Goal: Information Seeking & Learning: Learn about a topic

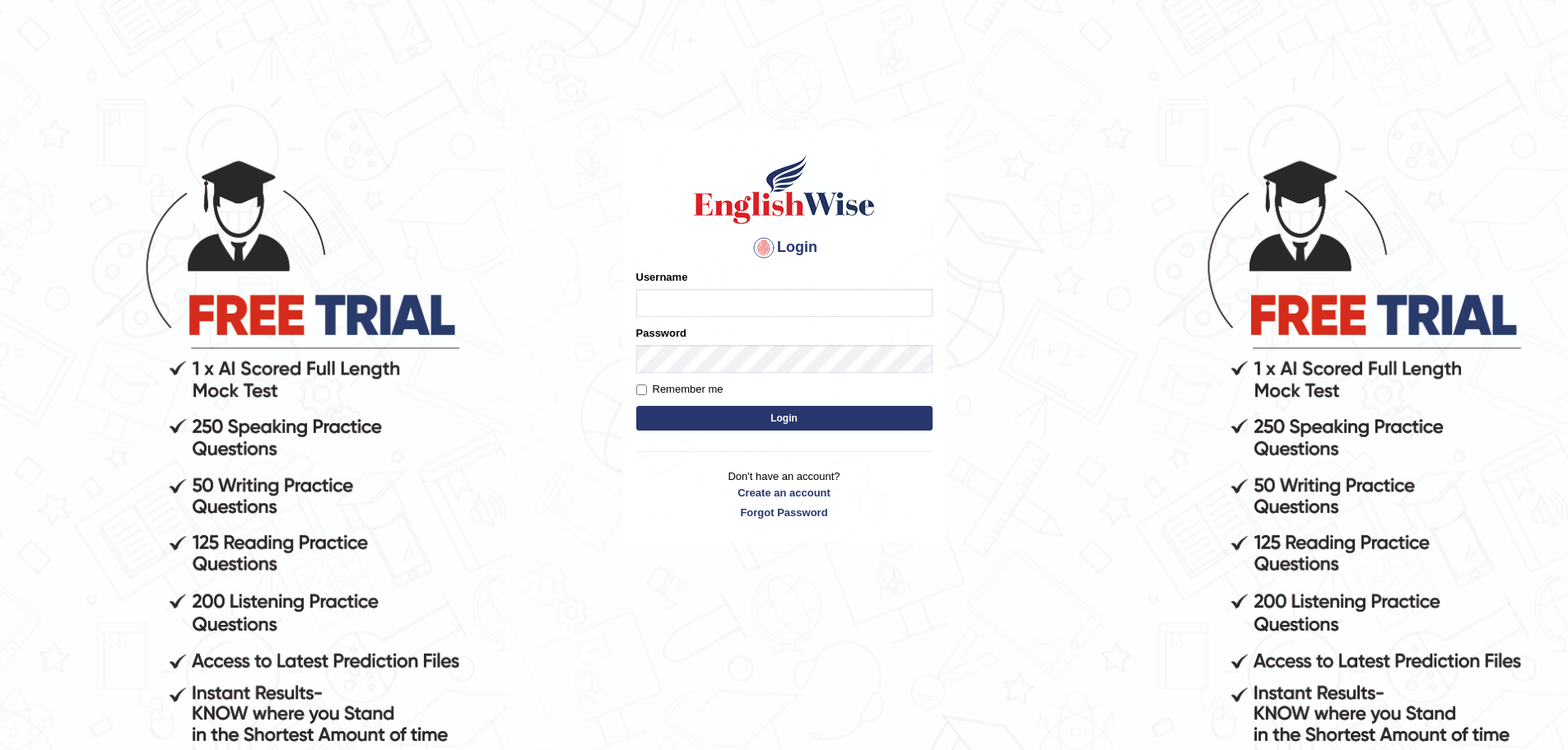
type input "sunjosh585"
click at [802, 412] on button "Login" at bounding box center [785, 418] width 297 height 25
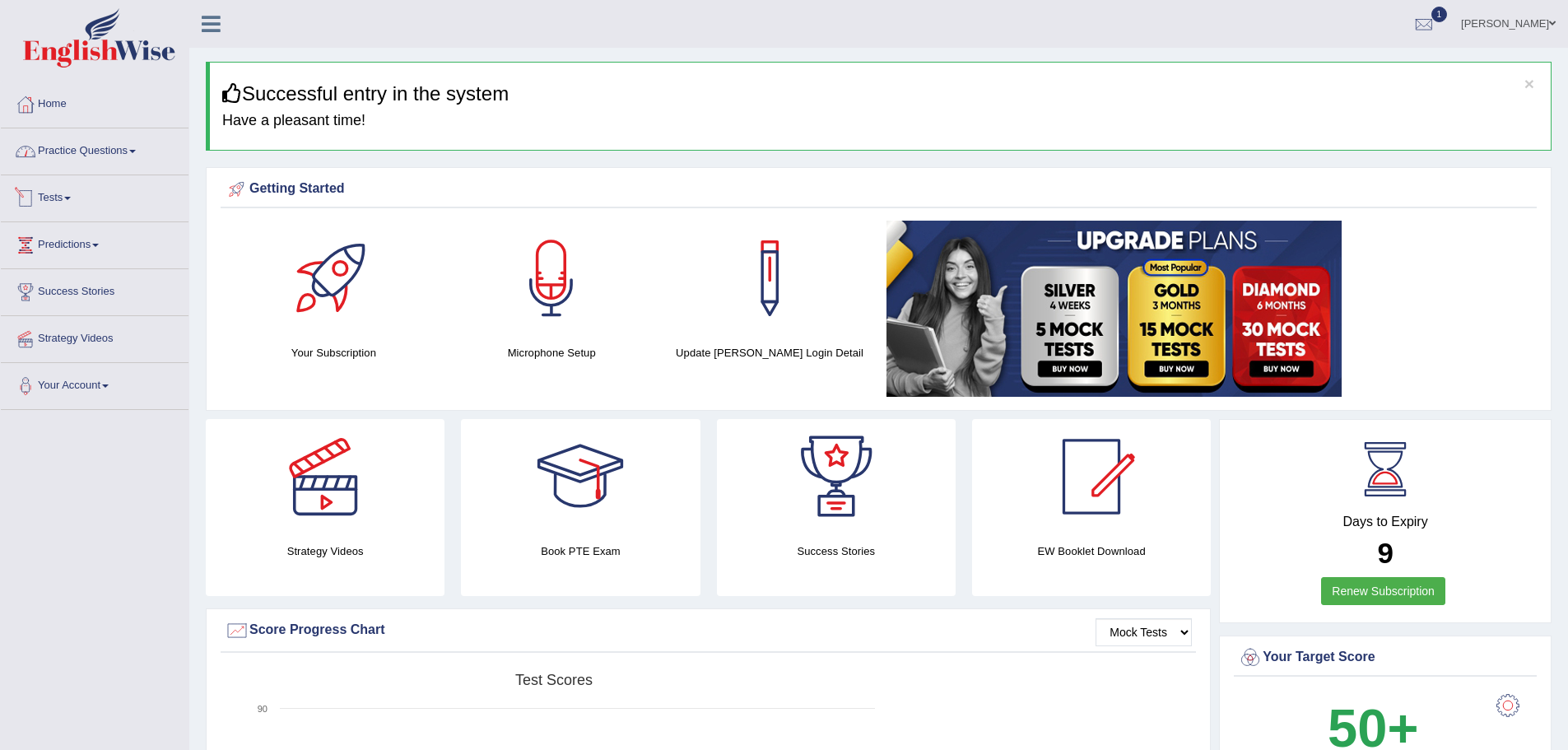
click at [188, 153] on link "Practice Questions" at bounding box center [94, 148] width 187 height 41
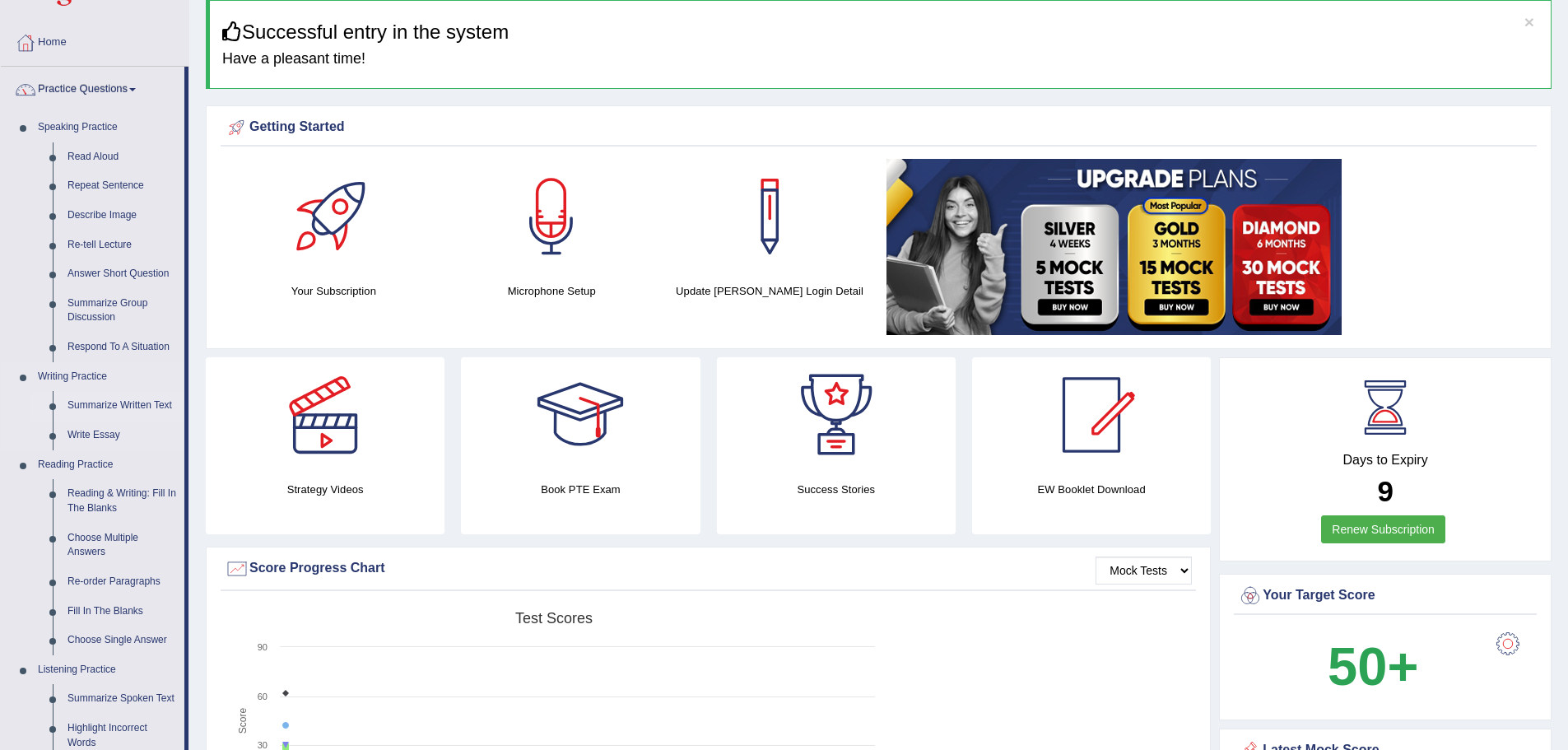
scroll to position [165, 0]
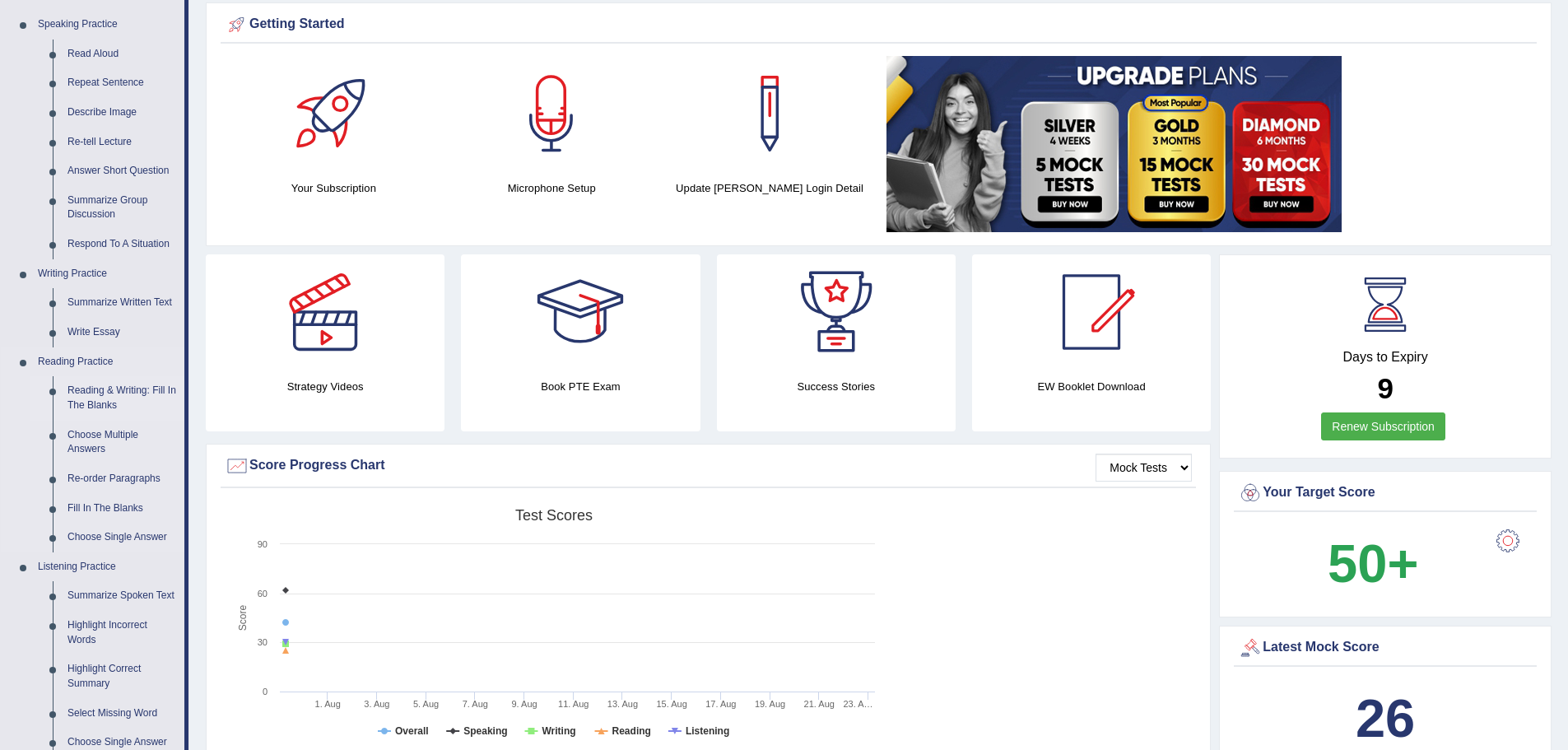
click at [184, 394] on link "Reading & Writing: Fill In The Blanks" at bounding box center [122, 398] width 124 height 43
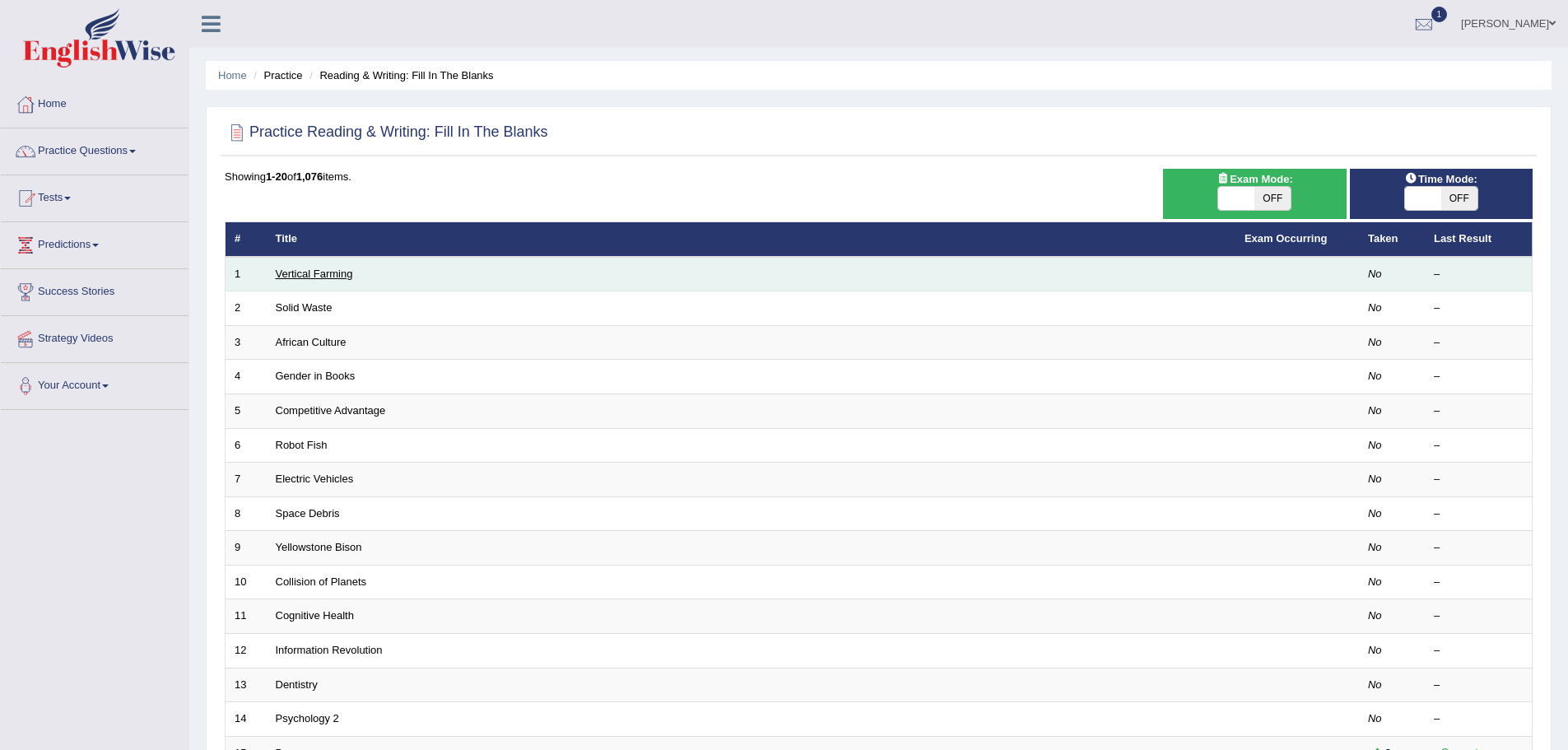
click at [353, 270] on link "Vertical Farming" at bounding box center [314, 273] width 77 height 12
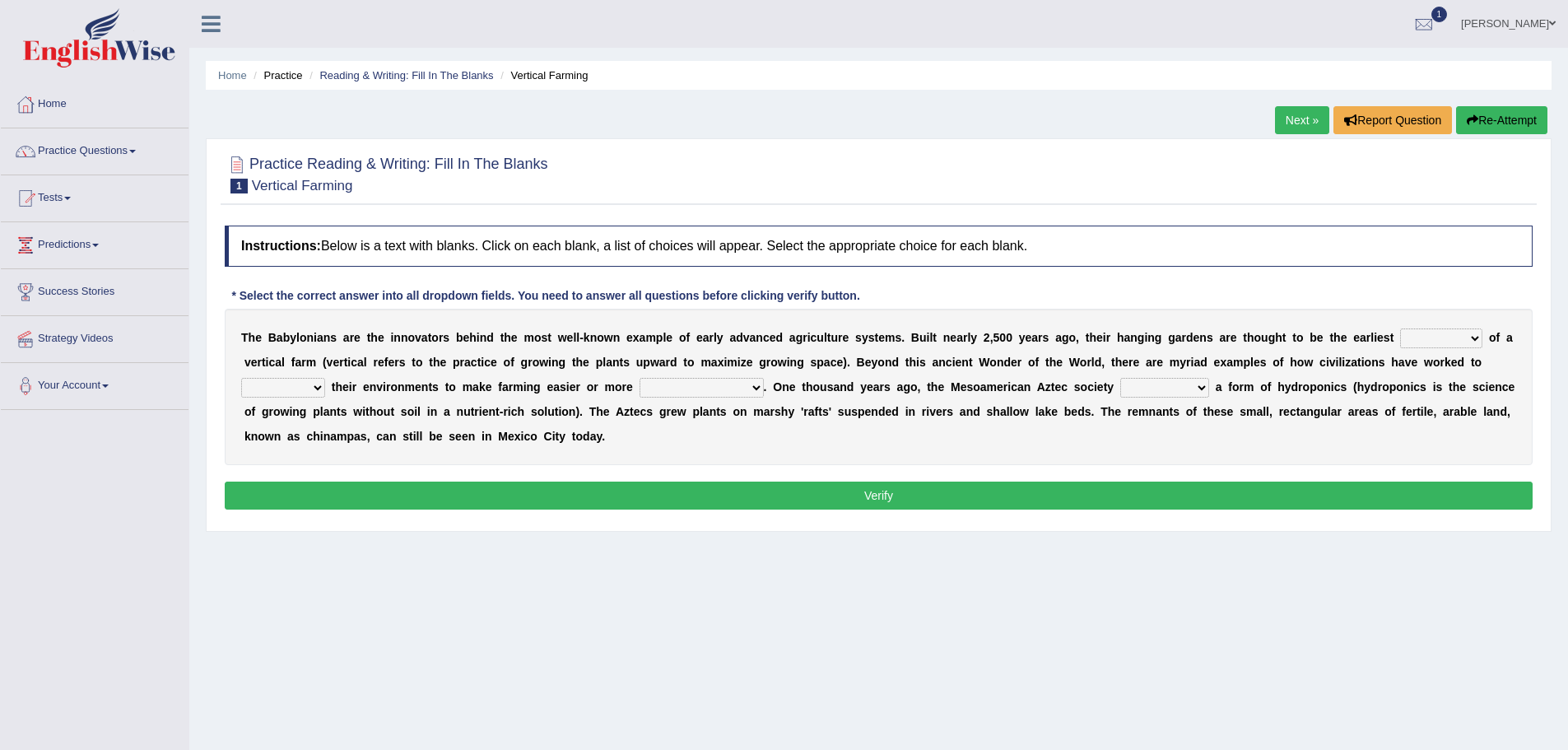
click at [1400, 348] on select "prototype failure discredit protocol" at bounding box center [1441, 338] width 82 height 20
select select "discredit"
click at [1400, 348] on select "prototype failure discredit protocol" at bounding box center [1441, 338] width 82 height 20
click at [325, 384] on select "manipulate escape respect disarrange" at bounding box center [282, 388] width 84 height 20
select select "escape"
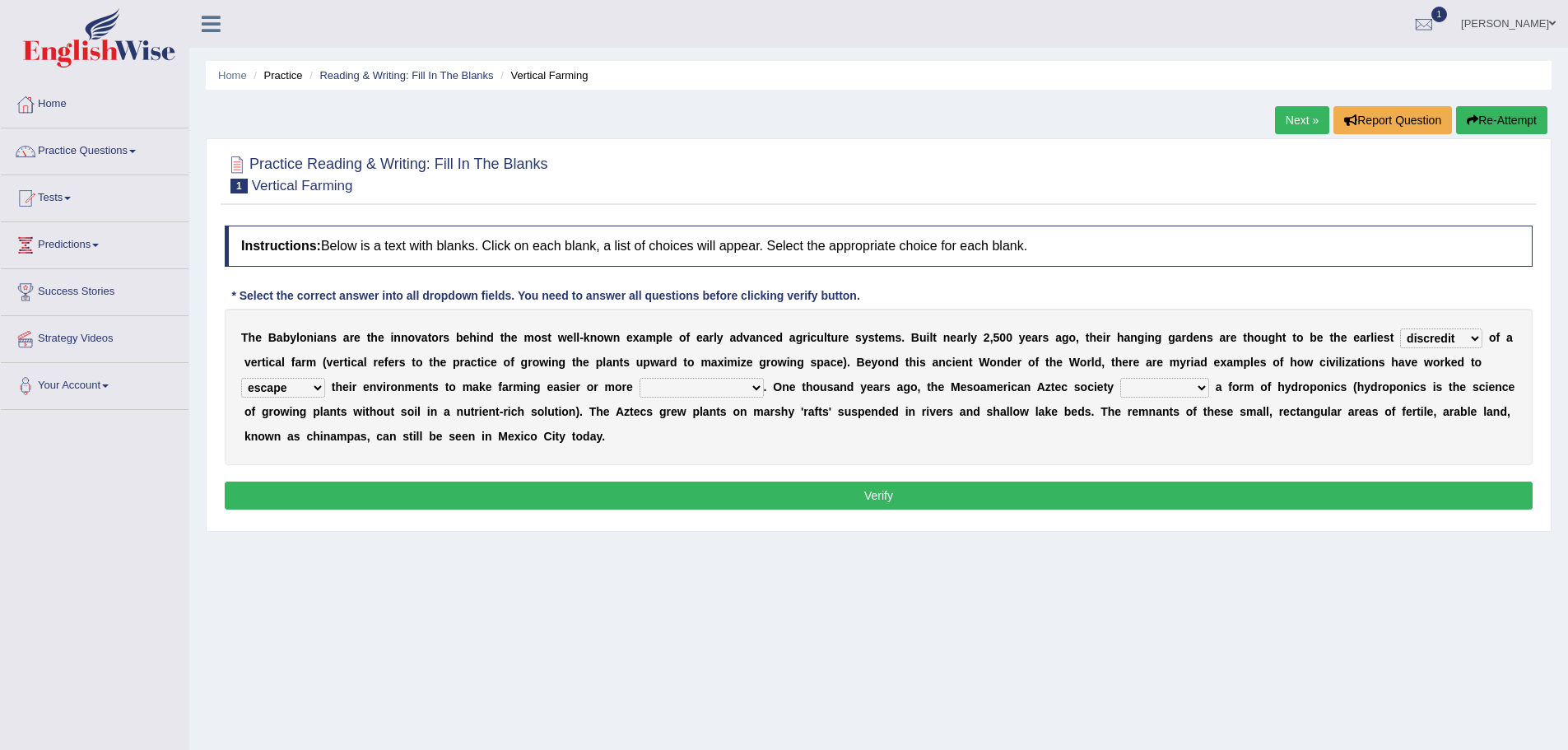
click at [325, 378] on select "manipulate escape respect disarrange" at bounding box center [282, 388] width 84 height 20
click at [639, 398] on select "productive constructive connective counterproductive" at bounding box center [701, 388] width 124 height 20
select select "counterproductive"
click at [639, 398] on select "productive constructive connective counterproductive" at bounding box center [701, 388] width 124 height 20
click at [1120, 398] on select "domineered volunteered pioneered engineered" at bounding box center [1164, 388] width 89 height 20
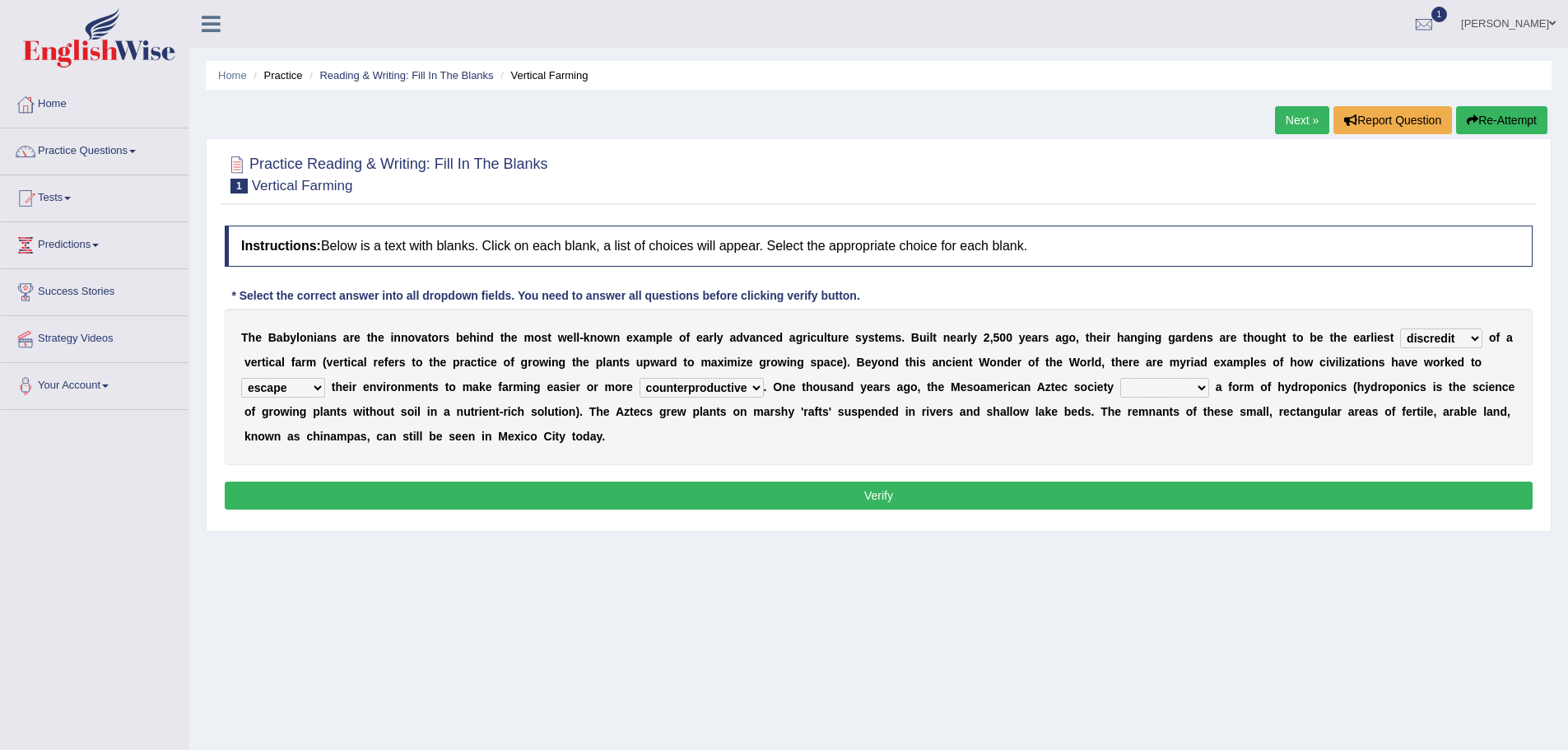
select select "domineered"
click at [1120, 398] on select "domineered volunteered pioneered engineered" at bounding box center [1164, 388] width 89 height 20
click at [886, 509] on button "Verify" at bounding box center [879, 496] width 1308 height 28
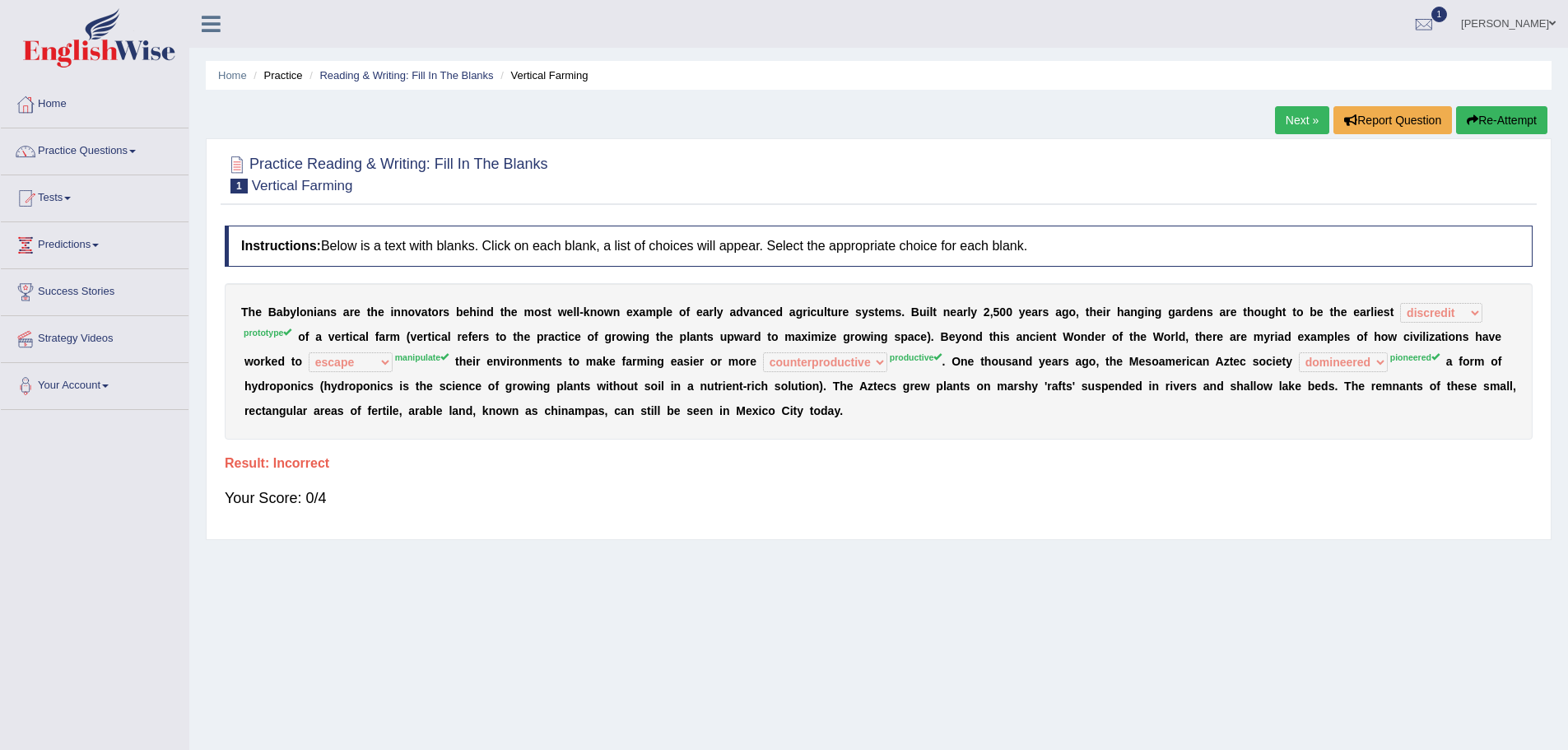
click at [1456, 122] on button "Re-Attempt" at bounding box center [1501, 120] width 92 height 28
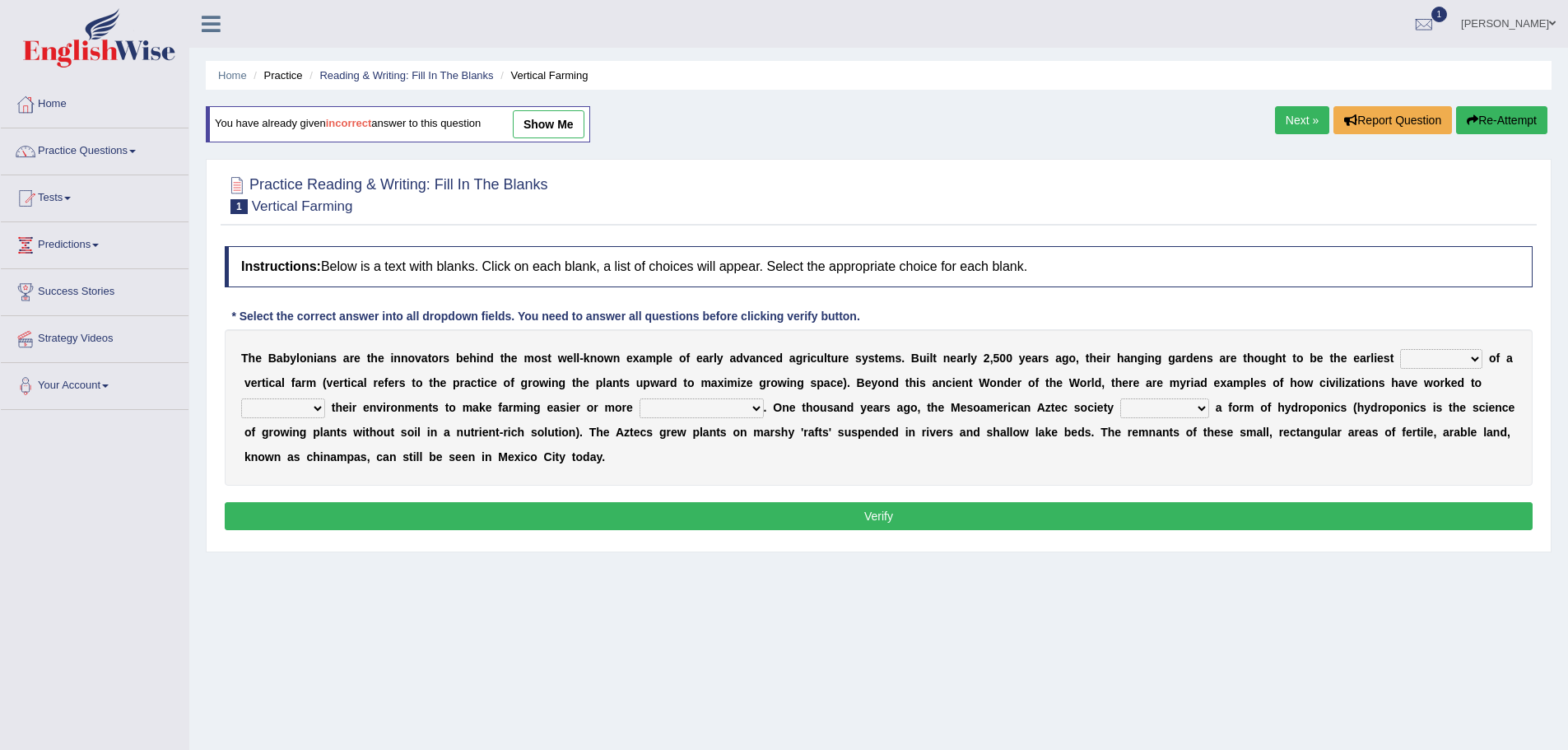
click at [1400, 369] on select "prototype failure discredit protocol" at bounding box center [1441, 359] width 82 height 20
select select "protocol"
click at [1400, 369] on select "prototype failure discredit protocol" at bounding box center [1441, 359] width 82 height 20
click at [325, 409] on select "manipulate escape respect disarrange" at bounding box center [282, 408] width 84 height 20
select select "manipulate"
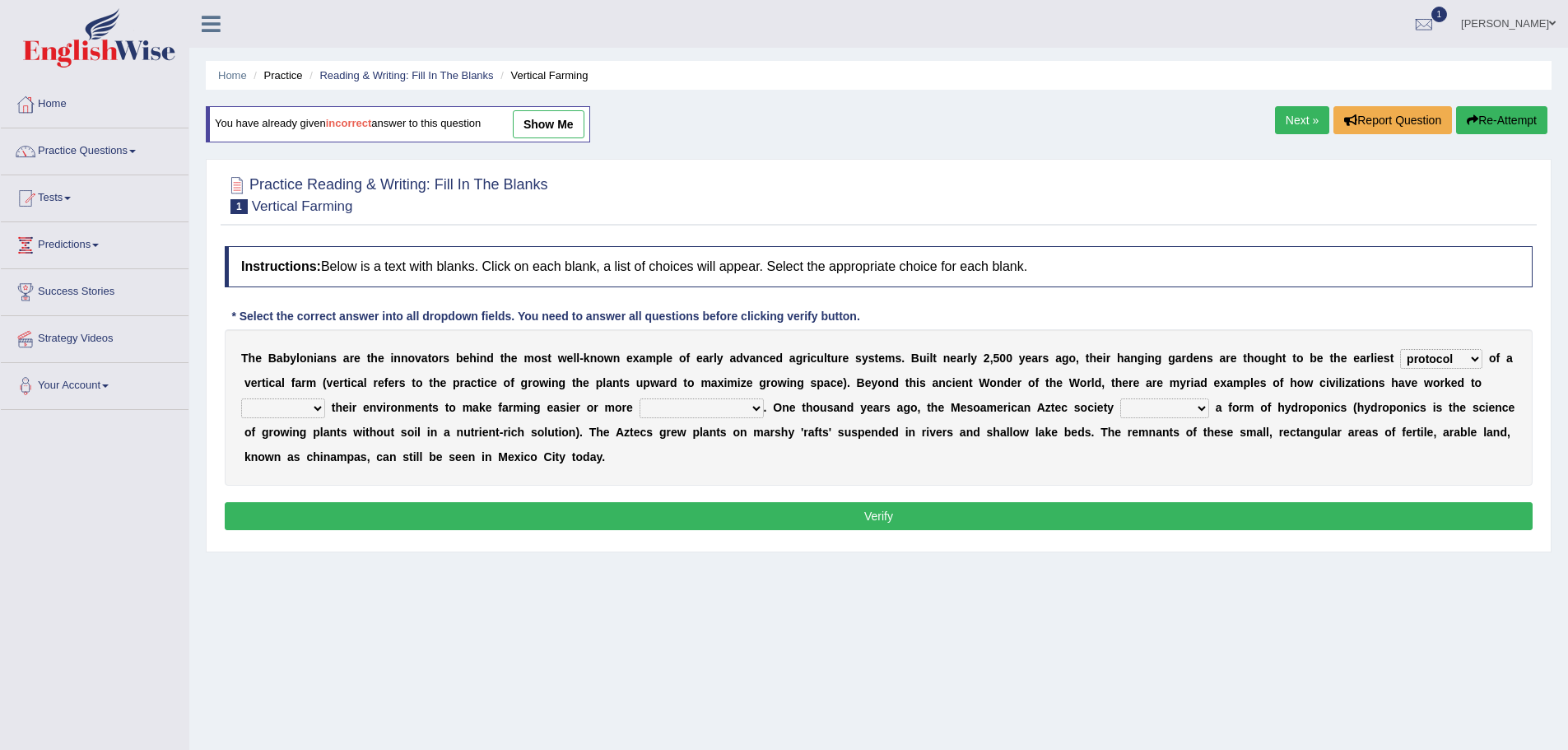
click at [325, 398] on select "manipulate escape respect disarrange" at bounding box center [282, 408] width 84 height 20
click at [639, 418] on select "productive constructive connective counterproductive" at bounding box center [701, 408] width 124 height 20
select select "productive"
click at [639, 418] on select "productive constructive connective counterproductive" at bounding box center [701, 408] width 124 height 20
click at [1120, 418] on select "domineered volunteered pioneered engineered" at bounding box center [1164, 408] width 89 height 20
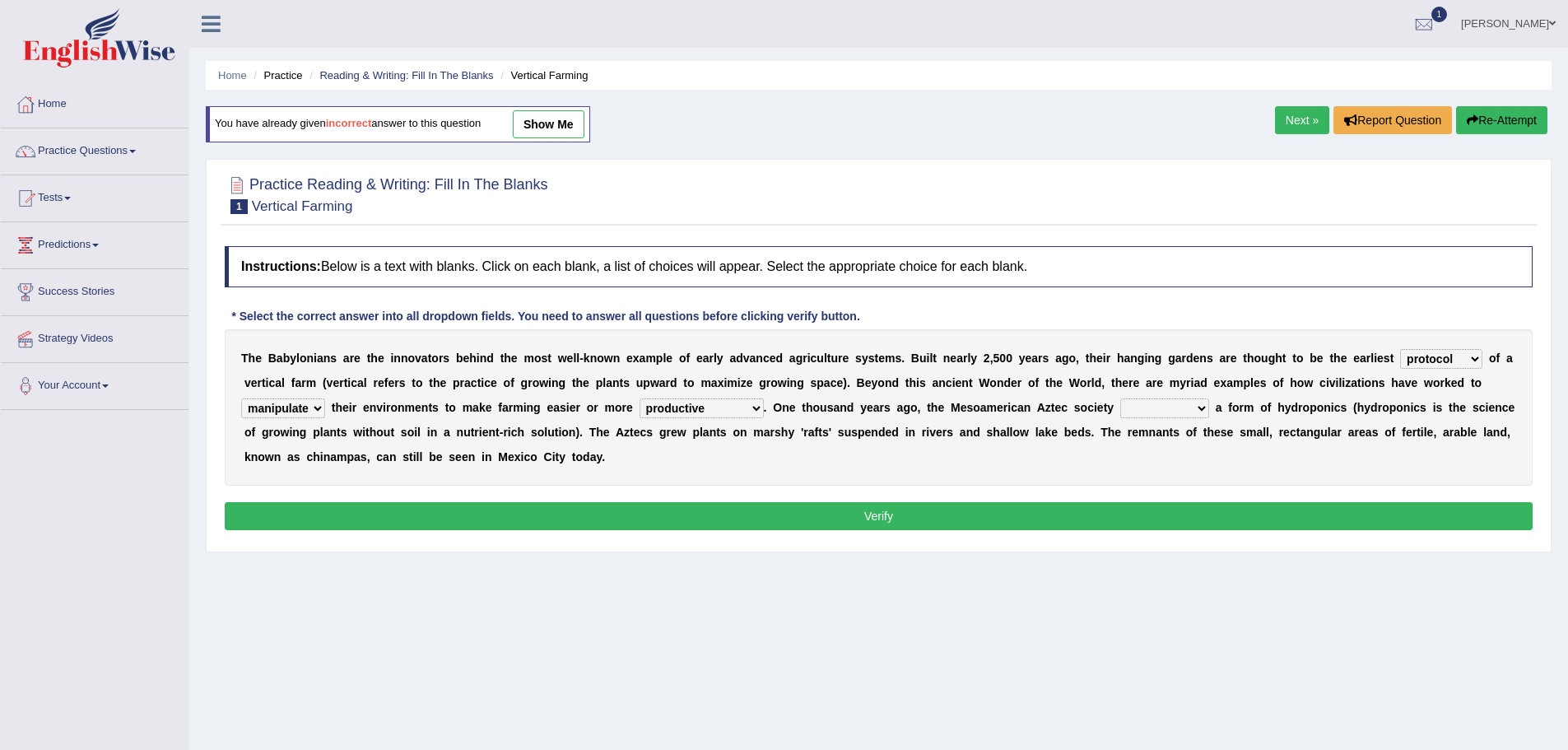
select select "pioneered"
click at [1120, 418] on select "domineered volunteered pioneered engineered" at bounding box center [1164, 408] width 89 height 20
click at [892, 530] on button "Verify" at bounding box center [879, 517] width 1308 height 28
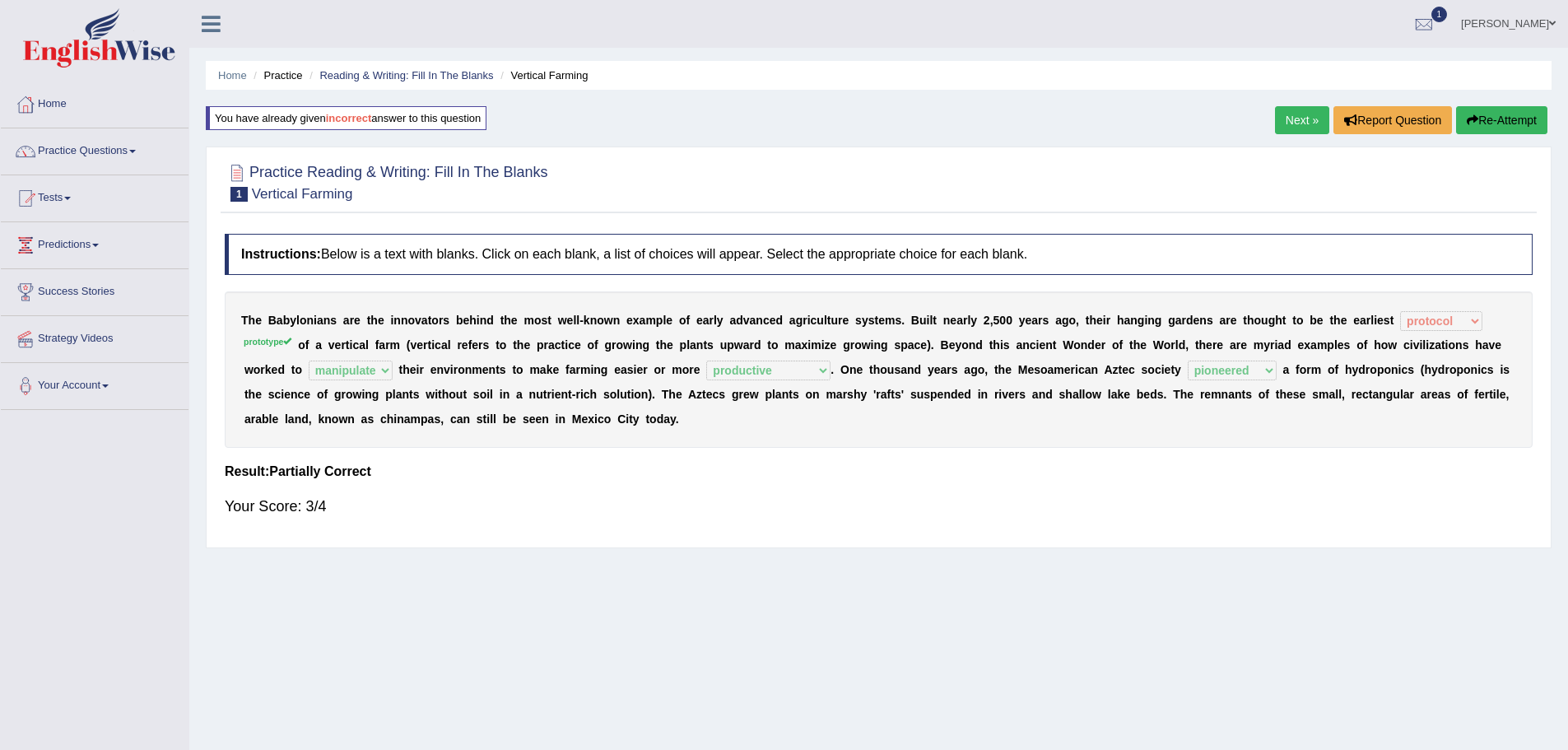
click at [1456, 122] on button "Re-Attempt" at bounding box center [1501, 120] width 92 height 28
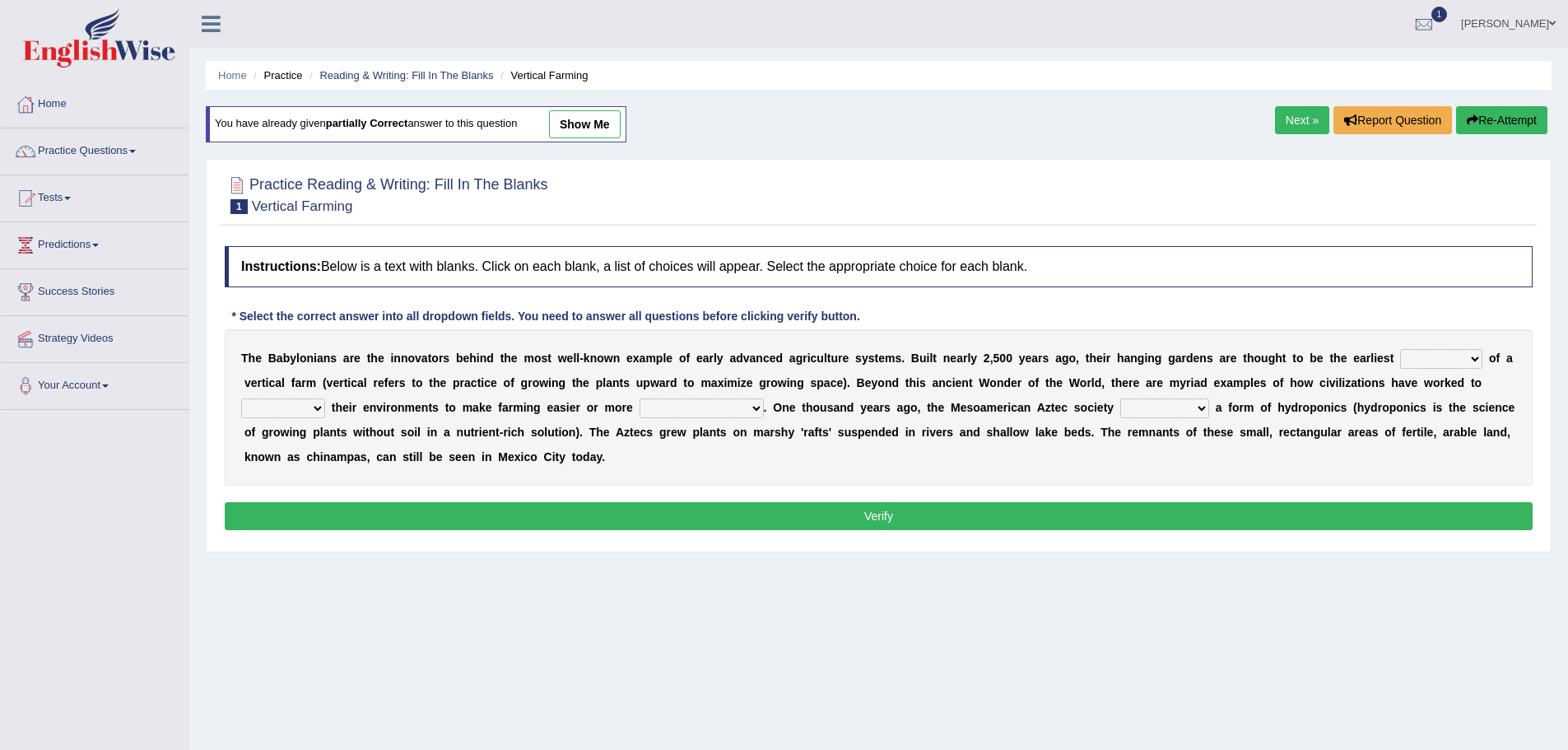
click at [1400, 369] on select "prototype failure discredit protocol" at bounding box center [1441, 359] width 82 height 20
select select "prototype"
click at [1400, 369] on select "prototype failure discredit protocol" at bounding box center [1441, 359] width 82 height 20
click at [325, 411] on select "manipulate escape respect disarrange" at bounding box center [282, 408] width 84 height 20
select select "manipulate"
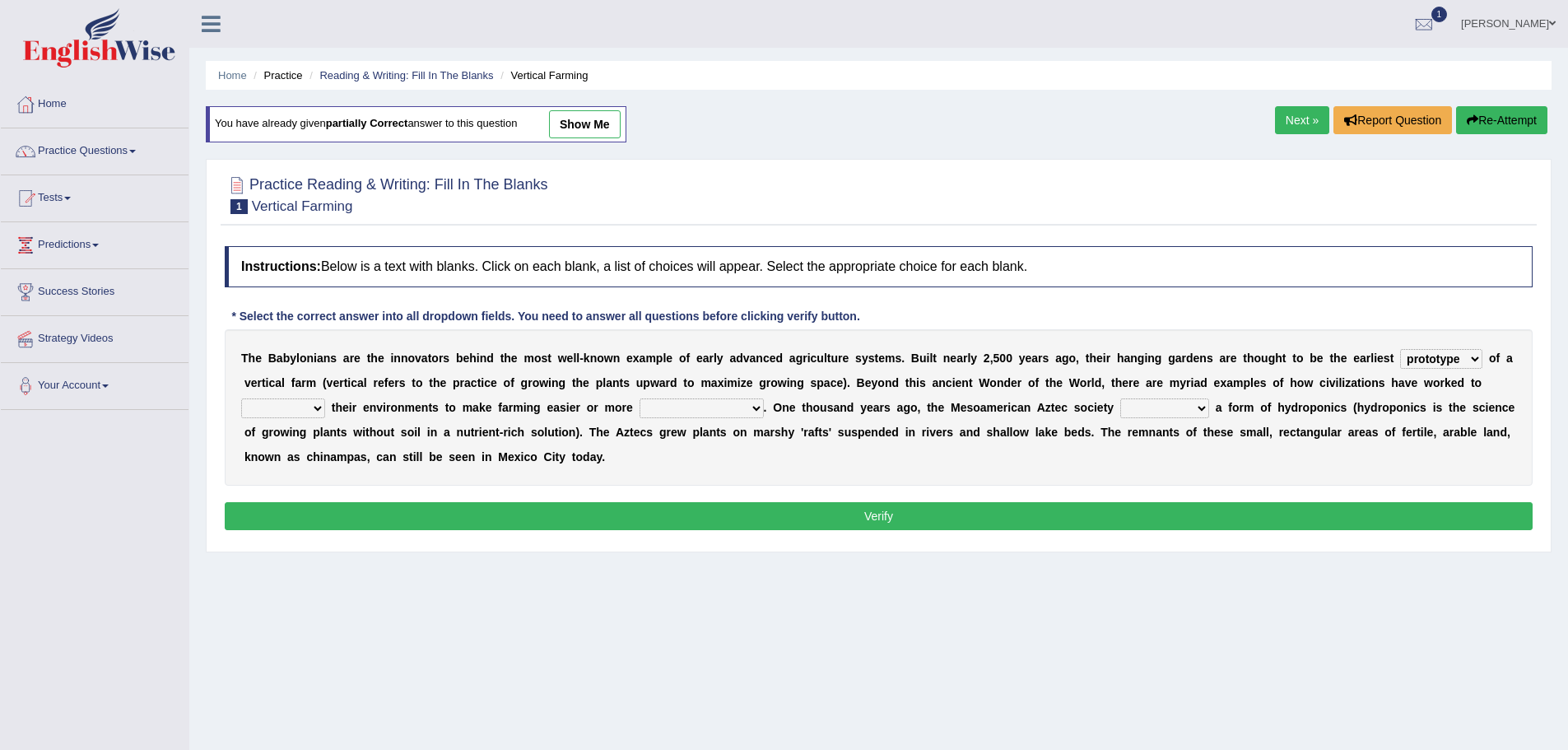
click at [325, 398] on select "manipulate escape respect disarrange" at bounding box center [282, 408] width 84 height 20
click at [639, 418] on select "productive constructive connective counterproductive" at bounding box center [701, 408] width 124 height 20
select select "productive"
click at [639, 418] on select "productive constructive connective counterproductive" at bounding box center [701, 408] width 124 height 20
click at [1120, 418] on select "domineered volunteered pioneered engineered" at bounding box center [1164, 408] width 89 height 20
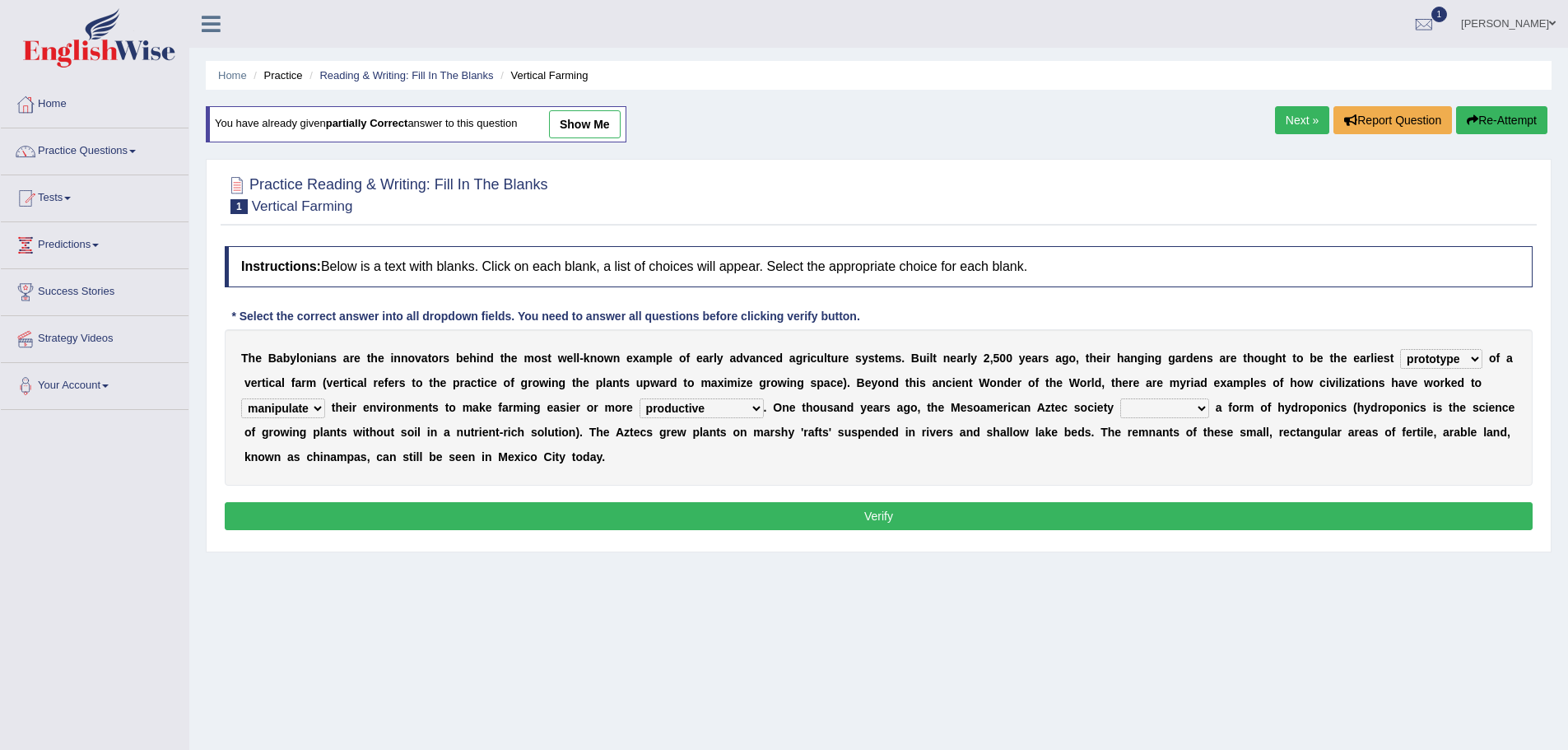
select select "pioneered"
click at [1120, 418] on select "domineered volunteered pioneered engineered" at bounding box center [1164, 408] width 89 height 20
click at [873, 530] on button "Verify" at bounding box center [879, 517] width 1308 height 28
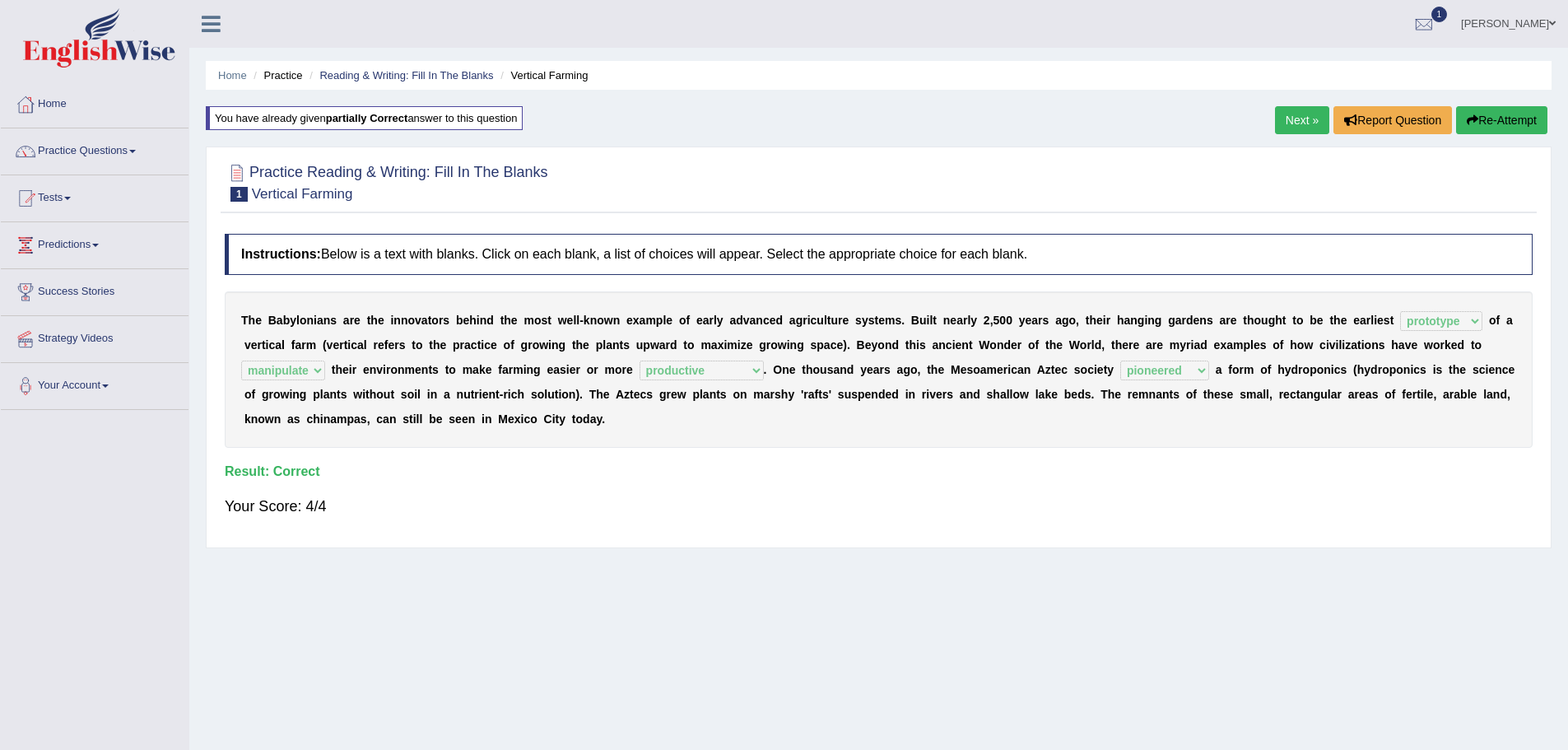
click at [1275, 118] on link "Next »" at bounding box center [1301, 120] width 54 height 28
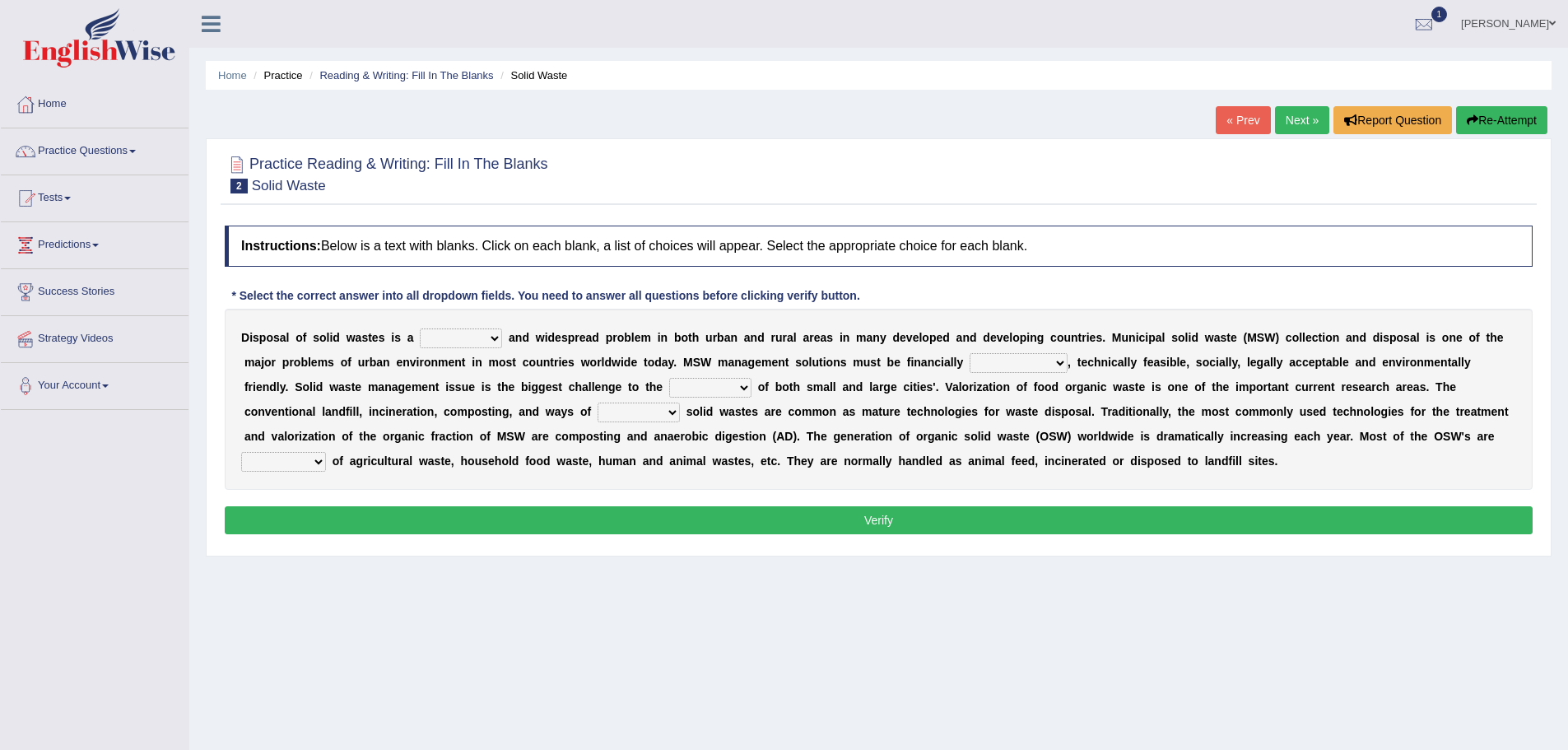
click at [502, 335] on select "slanting stinging stalling shafting" at bounding box center [461, 338] width 82 height 20
select select "shafting"
click at [502, 328] on select "slanting stinging stalling shafting" at bounding box center [461, 338] width 82 height 20
click at [970, 372] on select "unattainable sustainable objectionable treasonable" at bounding box center [1019, 363] width 98 height 20
select select "sustainable"
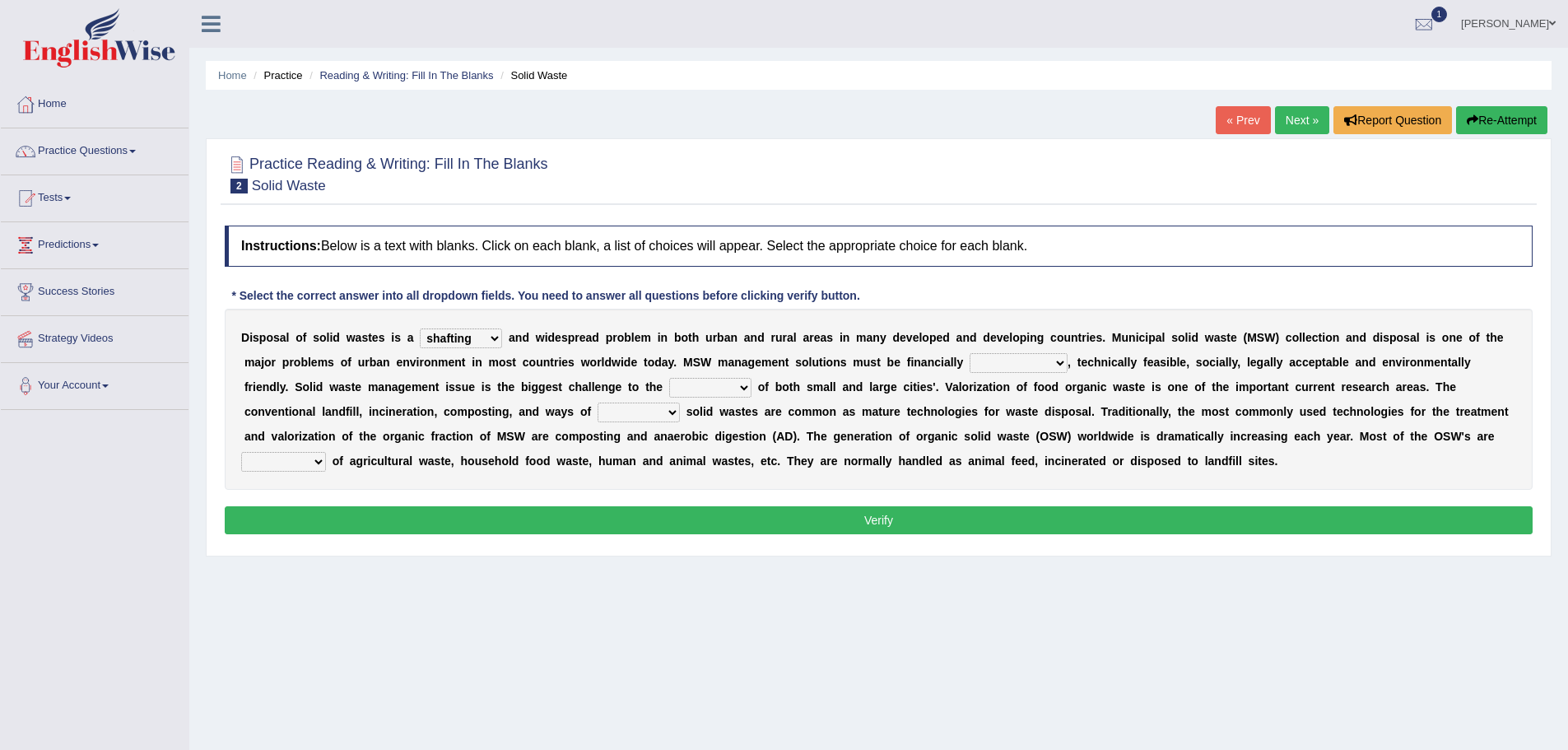
click at [970, 372] on select "unattainable sustainable objectionable treasonable" at bounding box center [1019, 363] width 98 height 20
click at [669, 398] on select "plants culture authorities history" at bounding box center [710, 388] width 82 height 20
select select "plants"
click at [669, 398] on select "plants culture authorities history" at bounding box center [710, 388] width 82 height 20
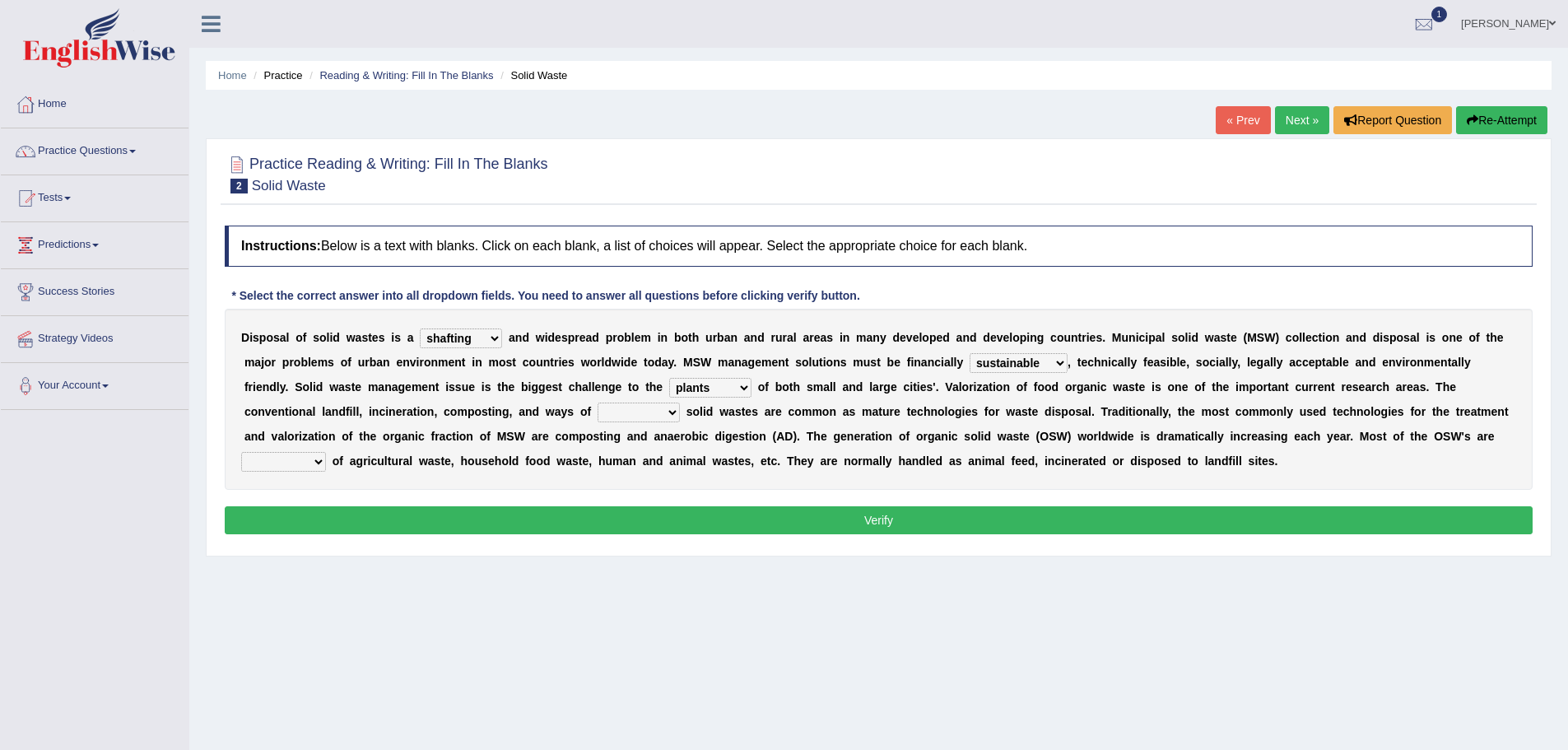
click at [669, 398] on select "plants culture authorities history" at bounding box center [710, 388] width 82 height 20
click at [680, 422] on select "reserving preserving deserving handling" at bounding box center [638, 412] width 82 height 20
select select "preserving"
click at [625, 422] on select "reserving preserving deserving handling" at bounding box center [638, 412] width 82 height 20
click at [326, 472] on select "composed disposed composing disposing" at bounding box center [283, 462] width 85 height 20
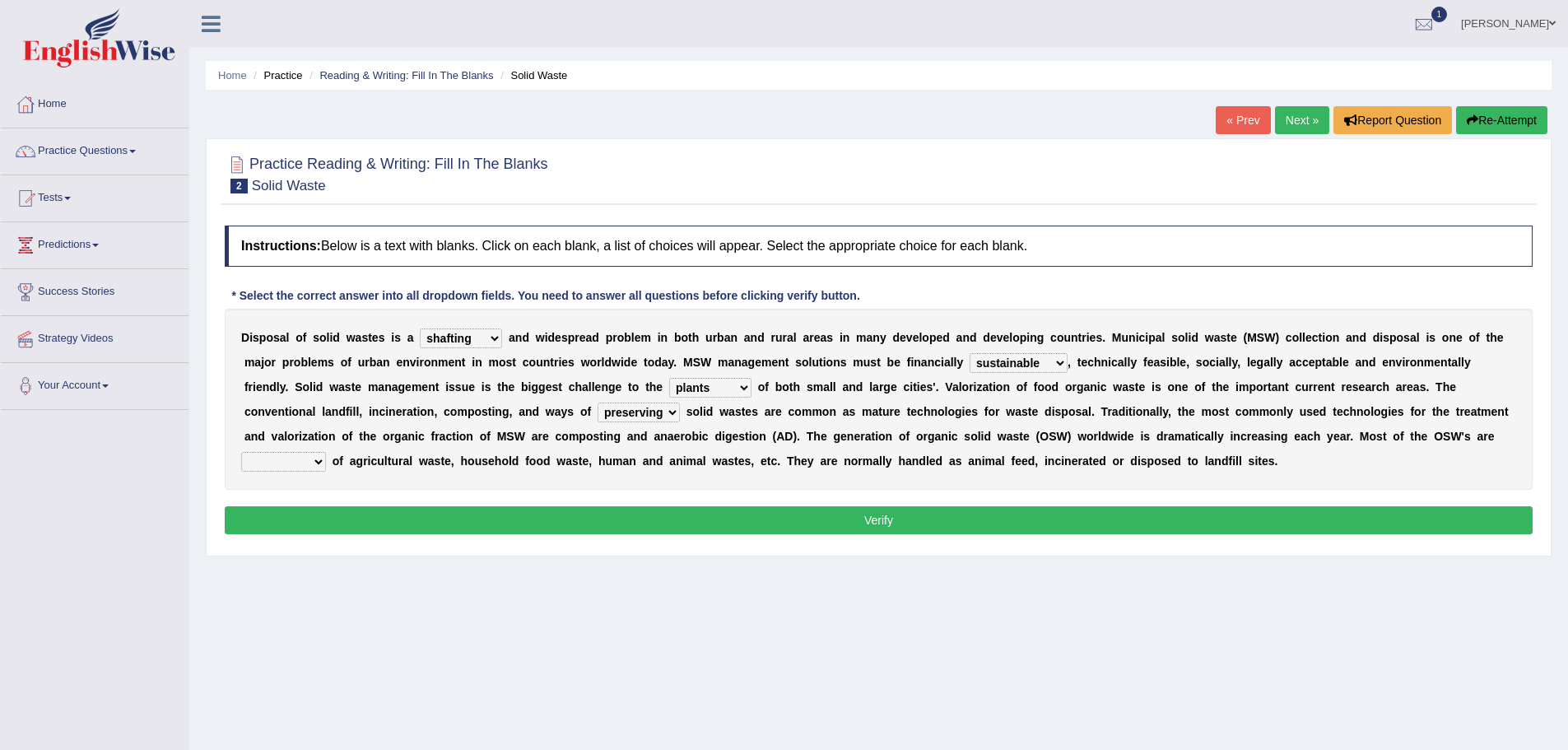
select select "composed"
click at [326, 472] on select "composed disposed composing disposing" at bounding box center [283, 462] width 85 height 20
click at [955, 534] on button "Verify" at bounding box center [879, 520] width 1308 height 28
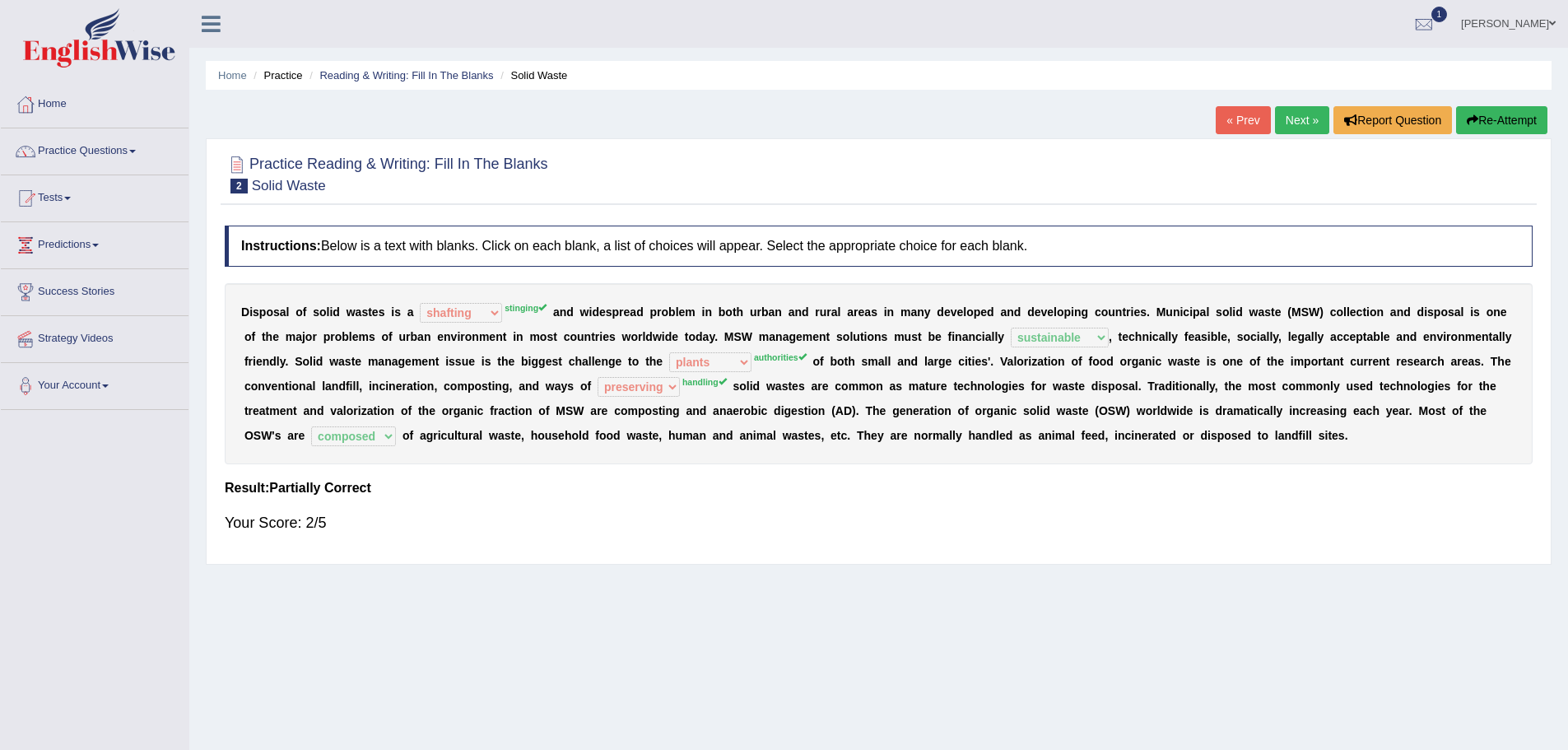
click at [1456, 117] on button "Re-Attempt" at bounding box center [1501, 120] width 92 height 28
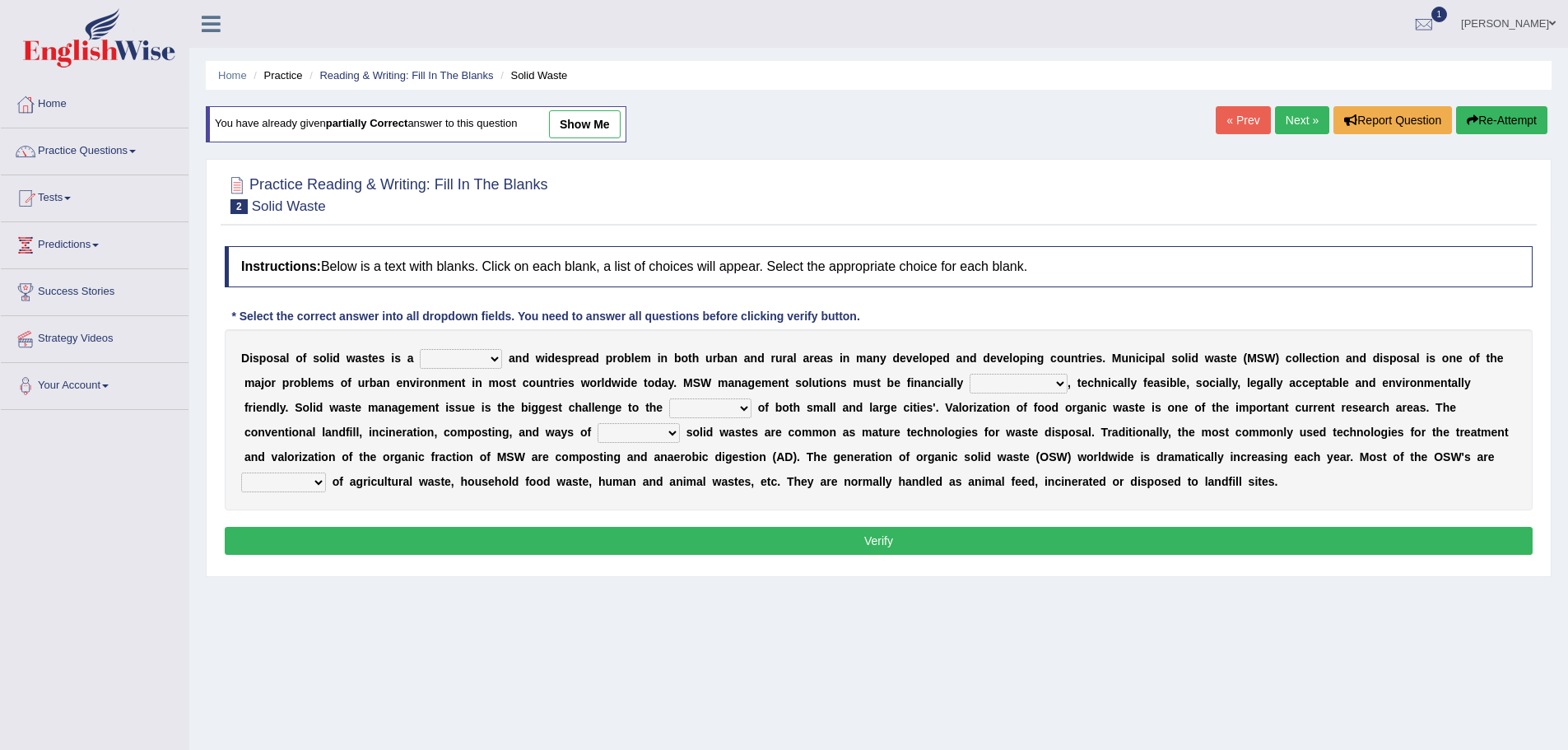
click at [502, 359] on select "slanting stinging stalling shafting" at bounding box center [461, 359] width 82 height 20
select select "stalling"
click at [502, 349] on select "slanting stinging stalling shafting" at bounding box center [461, 359] width 82 height 20
click at [970, 393] on select "unattainable sustainable objectionable treasonable" at bounding box center [1019, 383] width 98 height 20
select select "unattainable"
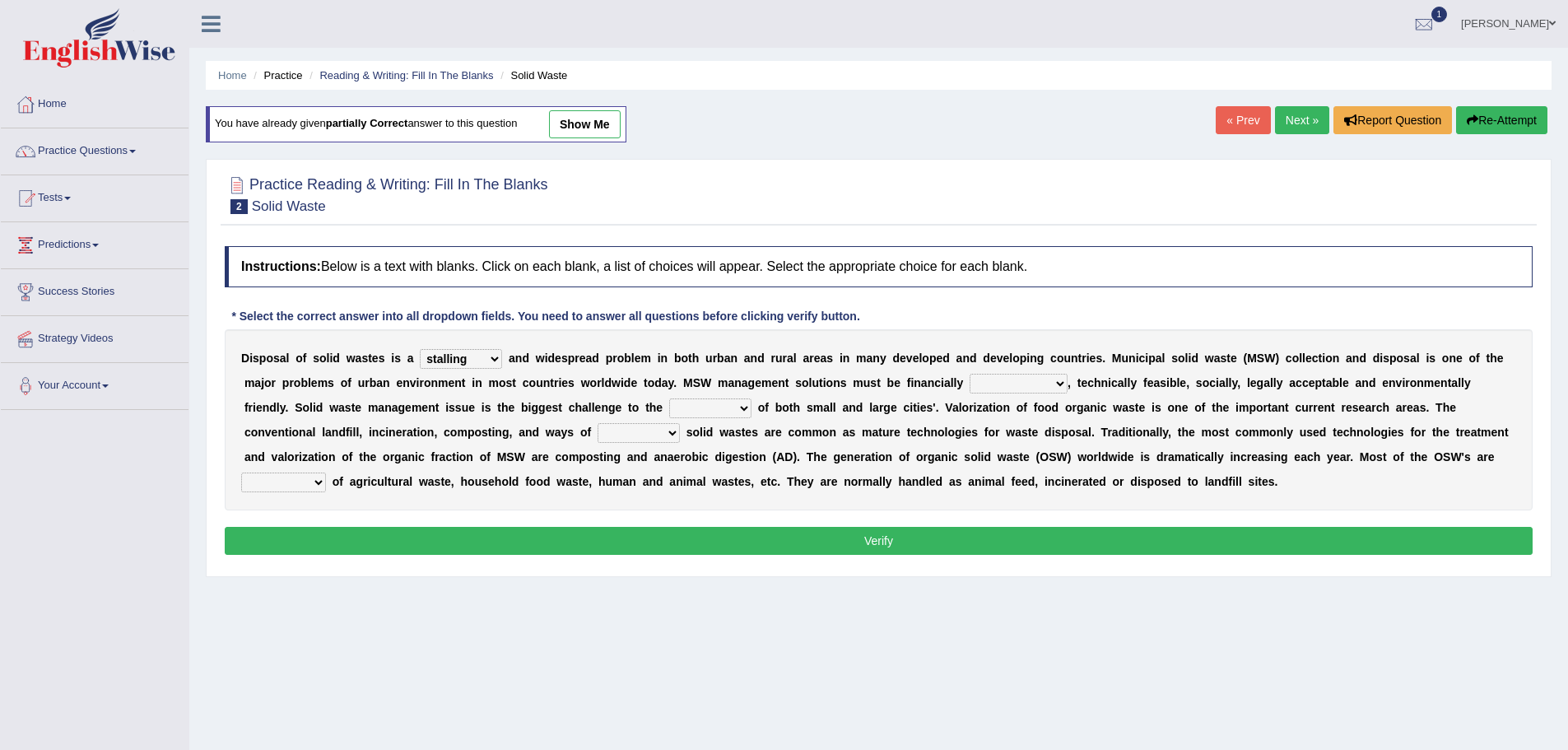
click at [970, 393] on select "unattainable sustainable objectionable treasonable" at bounding box center [1019, 383] width 98 height 20
click at [669, 418] on select "plants culture authorities history" at bounding box center [710, 408] width 82 height 20
select select "authorities"
click at [669, 418] on select "plants culture authorities history" at bounding box center [710, 408] width 82 height 20
click at [680, 442] on select "reserving preserving deserving handling" at bounding box center [638, 433] width 82 height 20
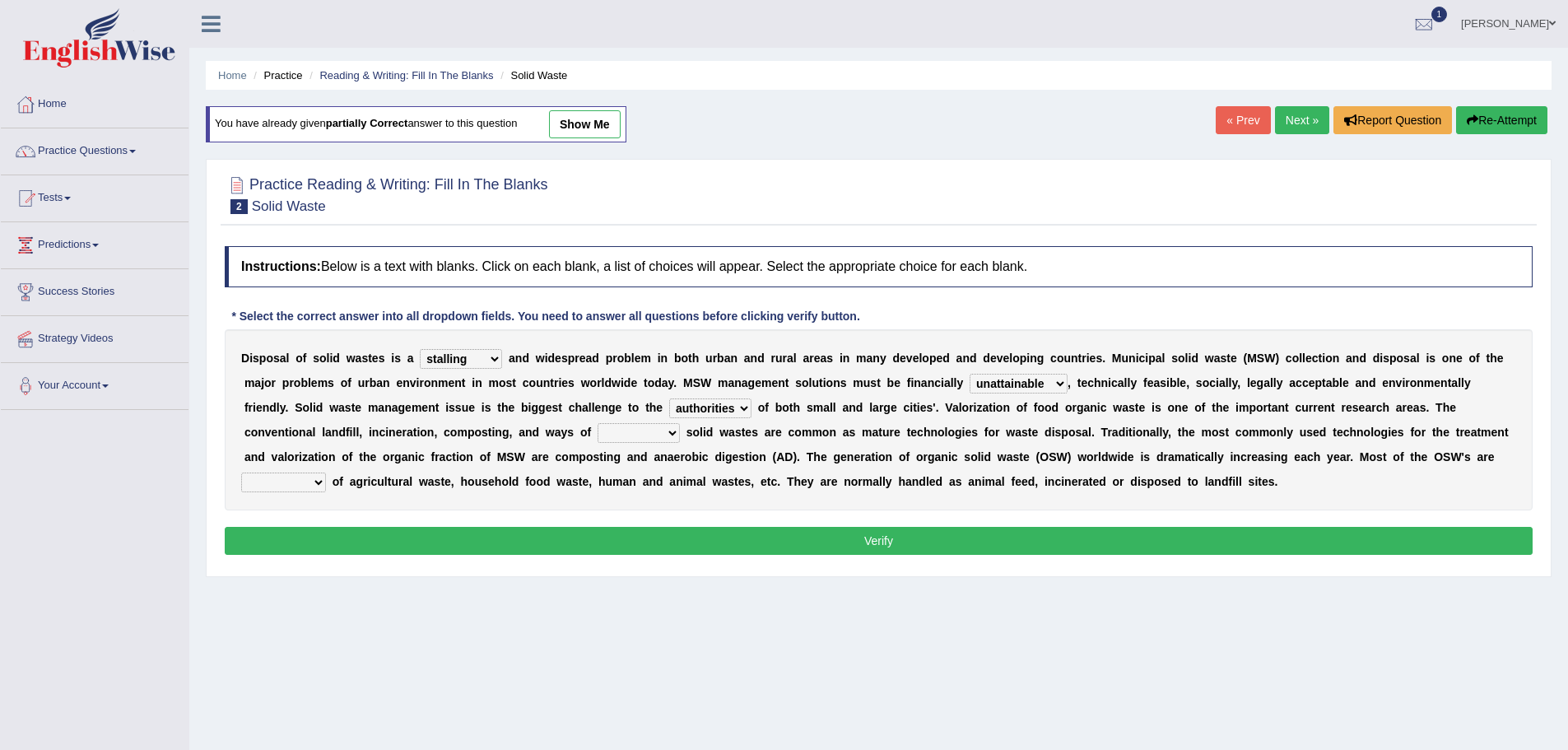
select select "preserving"
click at [625, 442] on select "reserving preserving deserving handling" at bounding box center [638, 433] width 82 height 20
click at [332, 488] on b at bounding box center [329, 482] width 7 height 13
click at [326, 492] on select "composed disposed composing disposing" at bounding box center [283, 482] width 85 height 20
select select "composing"
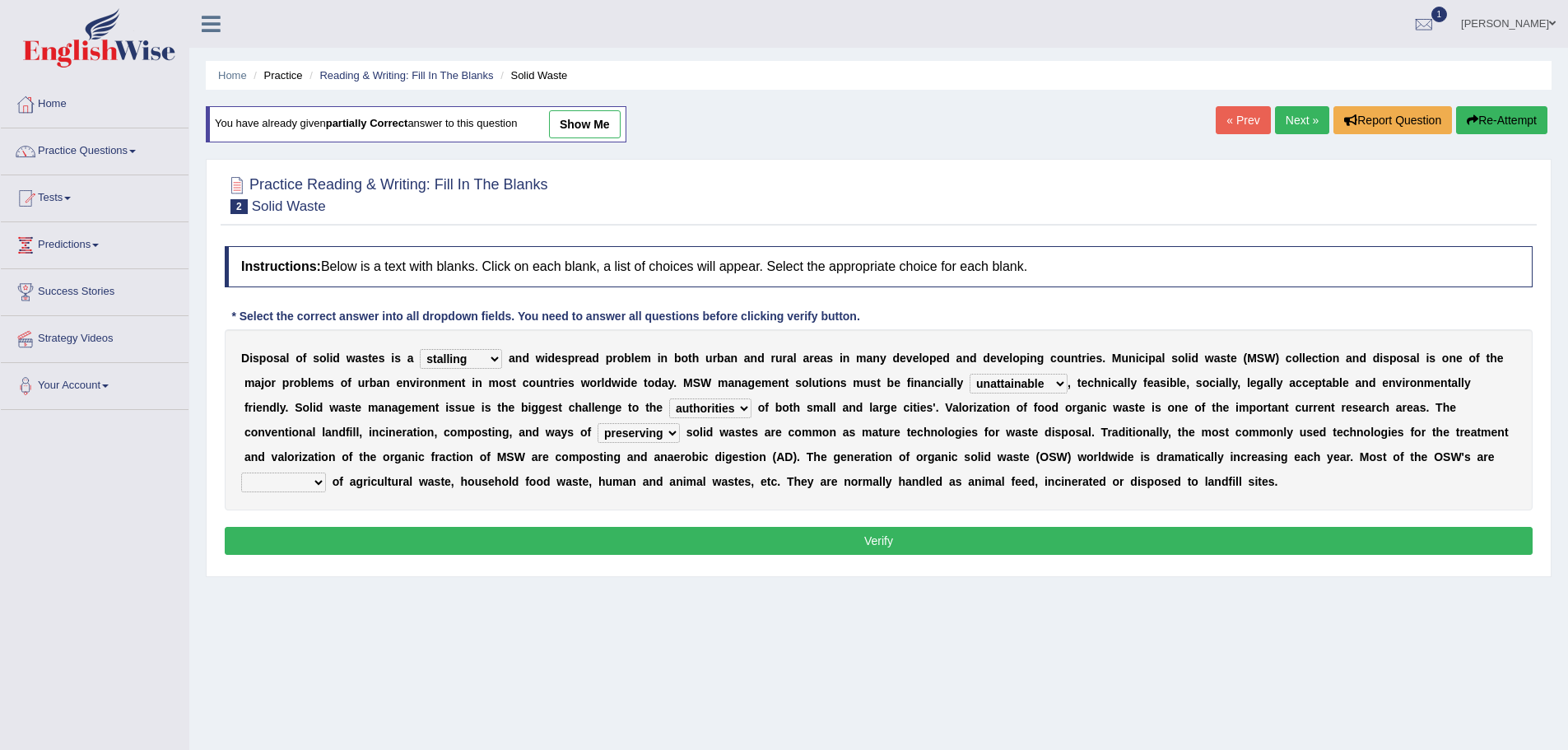
click at [326, 492] on select "composed disposed composing disposing" at bounding box center [283, 482] width 85 height 20
click at [921, 555] on button "Verify" at bounding box center [879, 541] width 1308 height 28
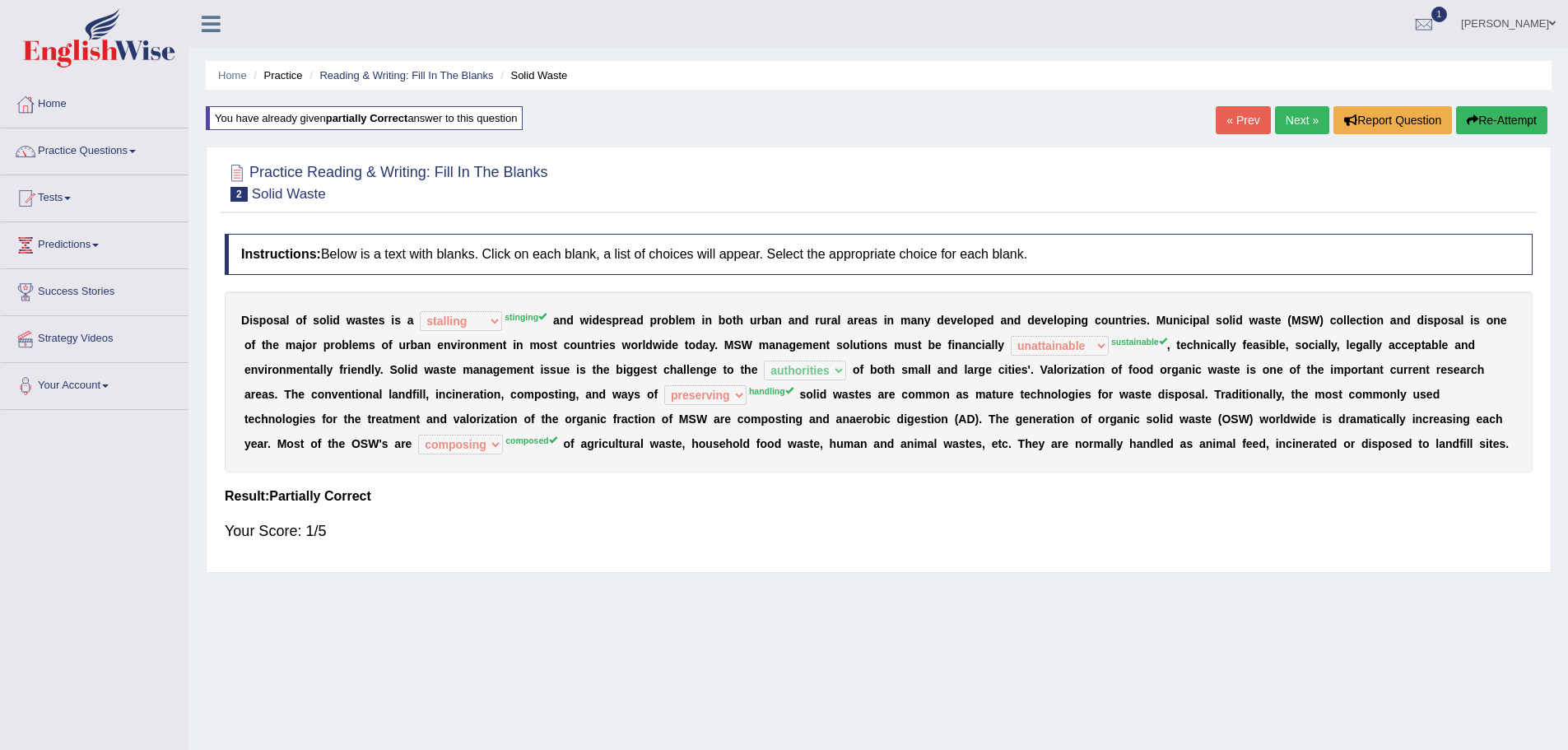
click at [1456, 111] on button "Re-Attempt" at bounding box center [1501, 120] width 92 height 28
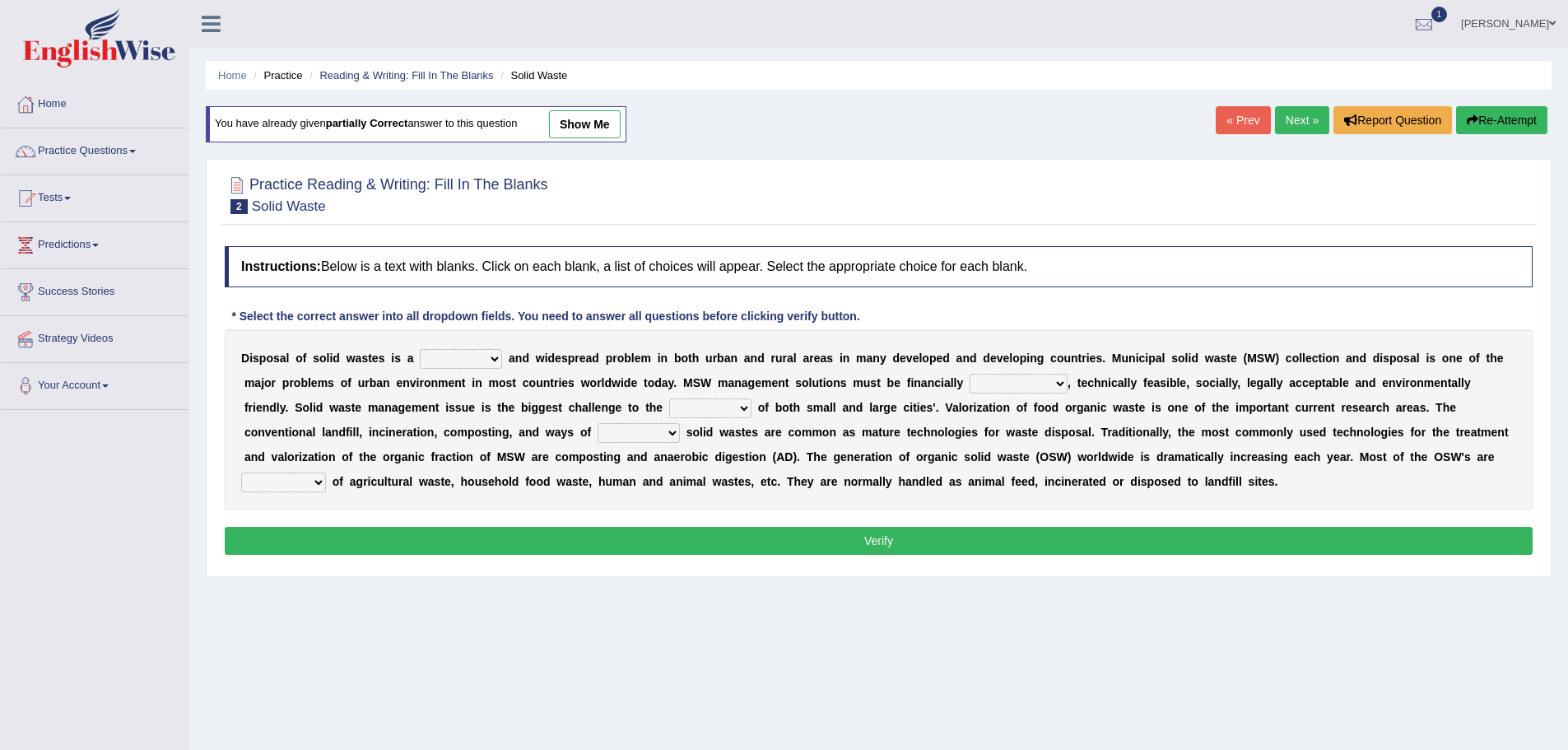
drag, startPoint x: 0, startPoint y: 0, endPoint x: 646, endPoint y: 356, distance: 737.6
click at [502, 356] on select "slanting stinging stalling shafting" at bounding box center [461, 359] width 82 height 20
select select "stinging"
click at [502, 349] on select "slanting stinging stalling shafting" at bounding box center [461, 359] width 82 height 20
click at [970, 393] on select "unattainable sustainable objectionable treasonable" at bounding box center [1019, 383] width 98 height 20
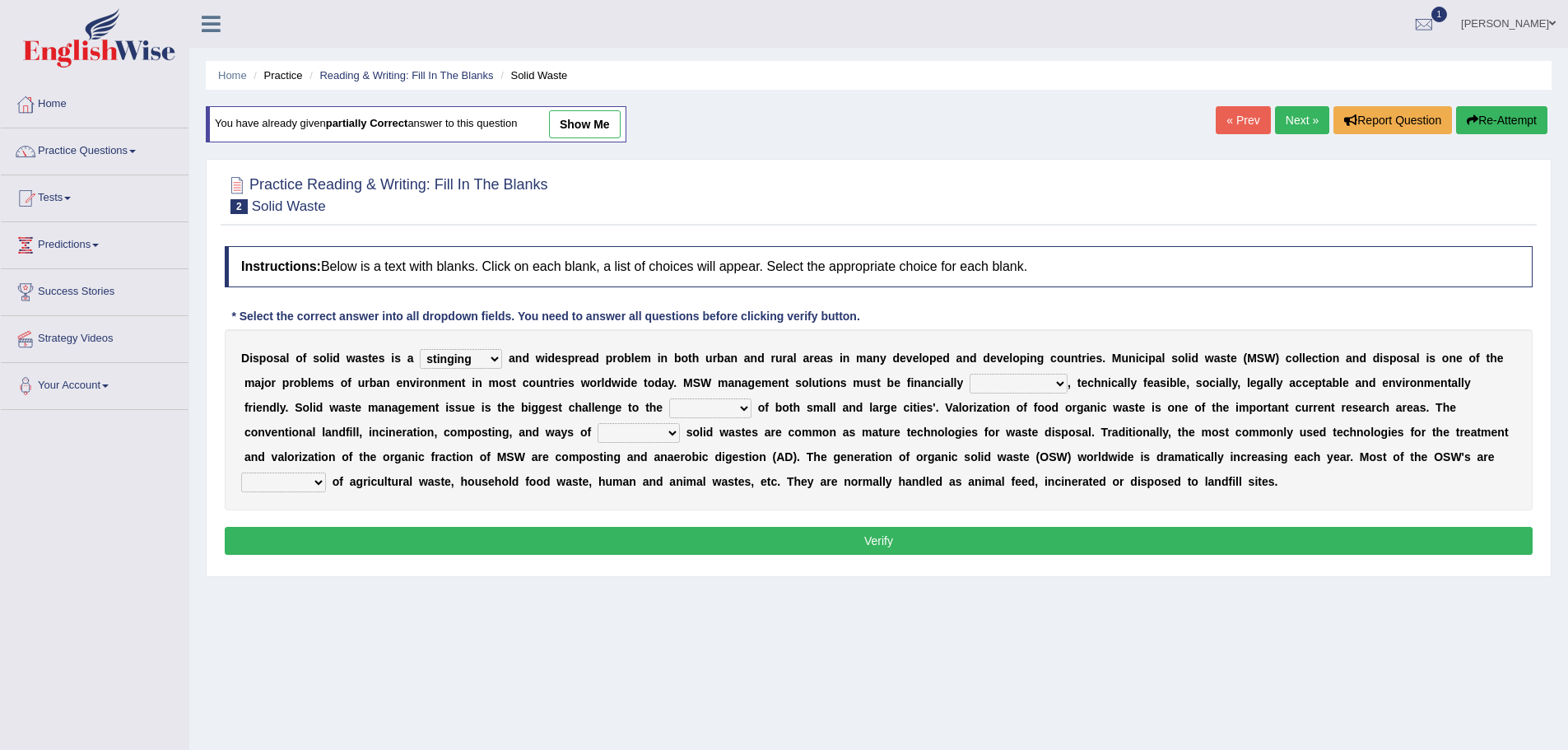
select select "sustainable"
click at [970, 393] on select "unattainable sustainable objectionable treasonable" at bounding box center [1019, 383] width 98 height 20
click at [669, 418] on select "plants culture authorities history" at bounding box center [710, 408] width 82 height 20
select select "authorities"
click at [669, 418] on select "plants culture authorities history" at bounding box center [710, 408] width 82 height 20
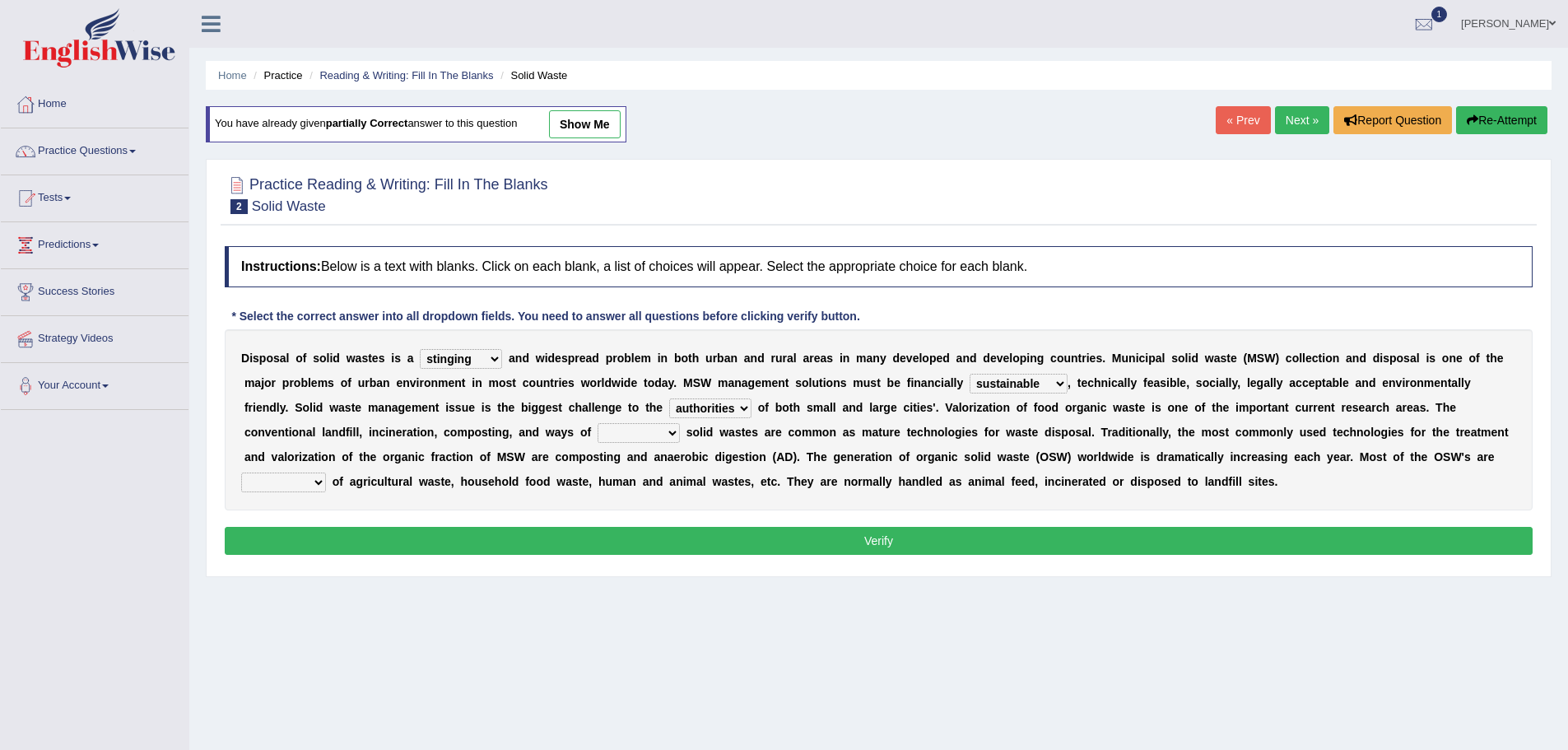
click at [970, 393] on select "unattainable sustainable objectionable treasonable" at bounding box center [1019, 383] width 98 height 20
click at [680, 442] on select "reserving preserving deserving handling" at bounding box center [638, 433] width 82 height 20
select select "deserving"
click at [625, 442] on select "reserving preserving deserving handling" at bounding box center [638, 433] width 82 height 20
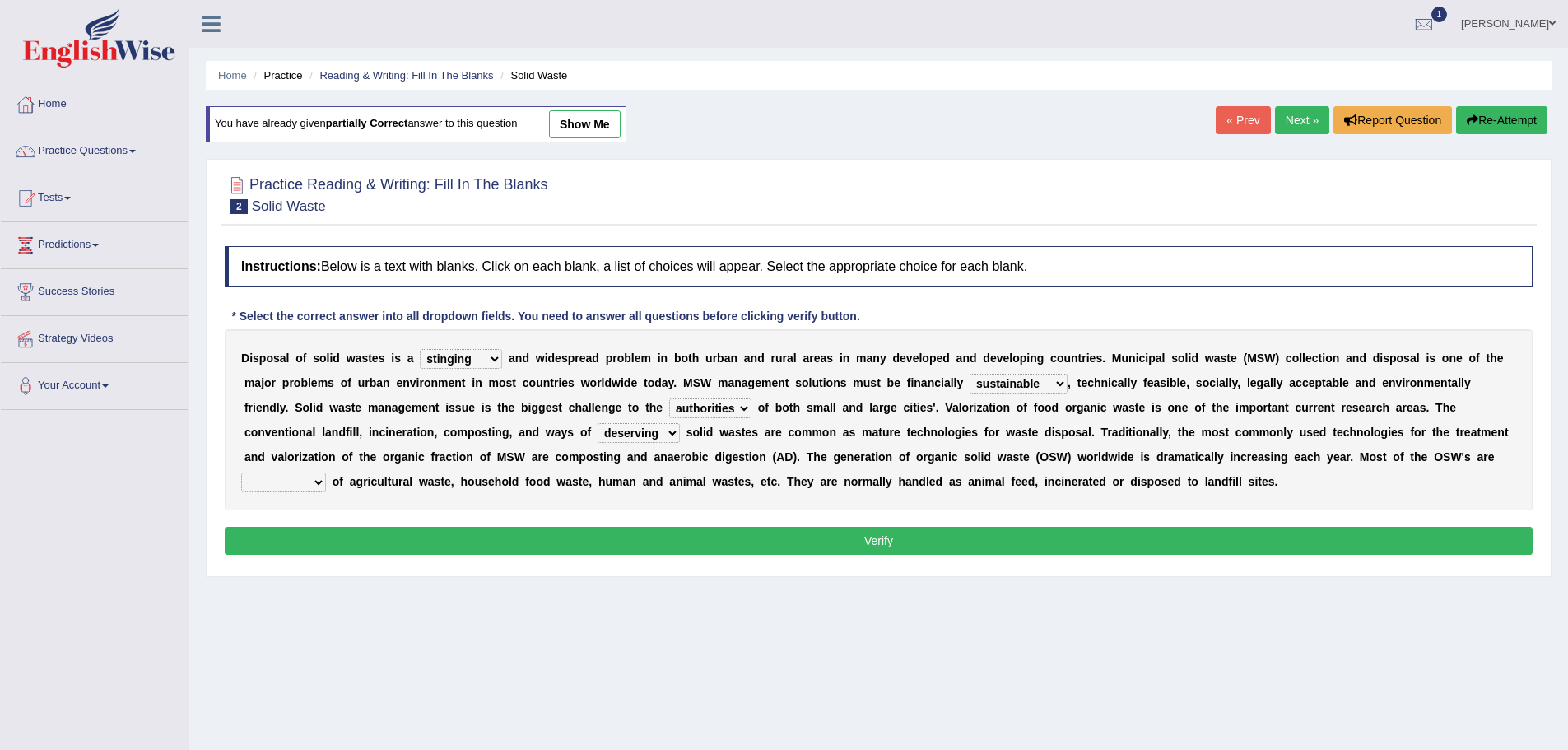
click at [326, 492] on select "composed disposed composing disposing" at bounding box center [283, 482] width 85 height 20
select select "disposing"
click at [326, 492] on select "composed disposed composing disposing" at bounding box center [283, 482] width 85 height 20
click at [956, 555] on button "Verify" at bounding box center [879, 541] width 1308 height 28
